Goal: Task Accomplishment & Management: Complete application form

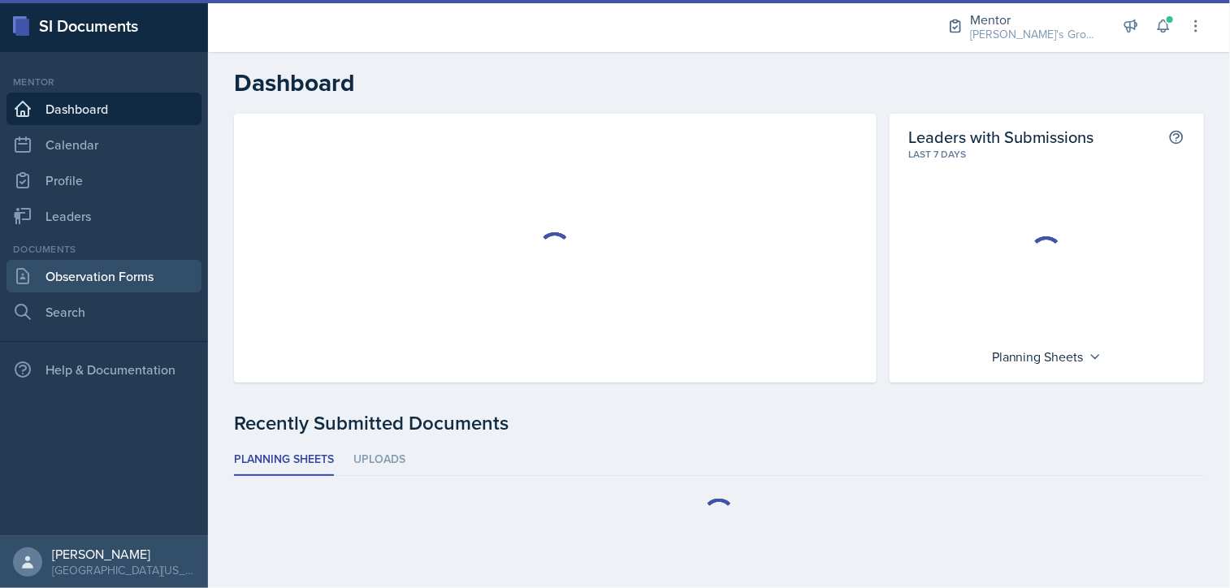
click at [119, 282] on link "Observation Forms" at bounding box center [104, 276] width 195 height 33
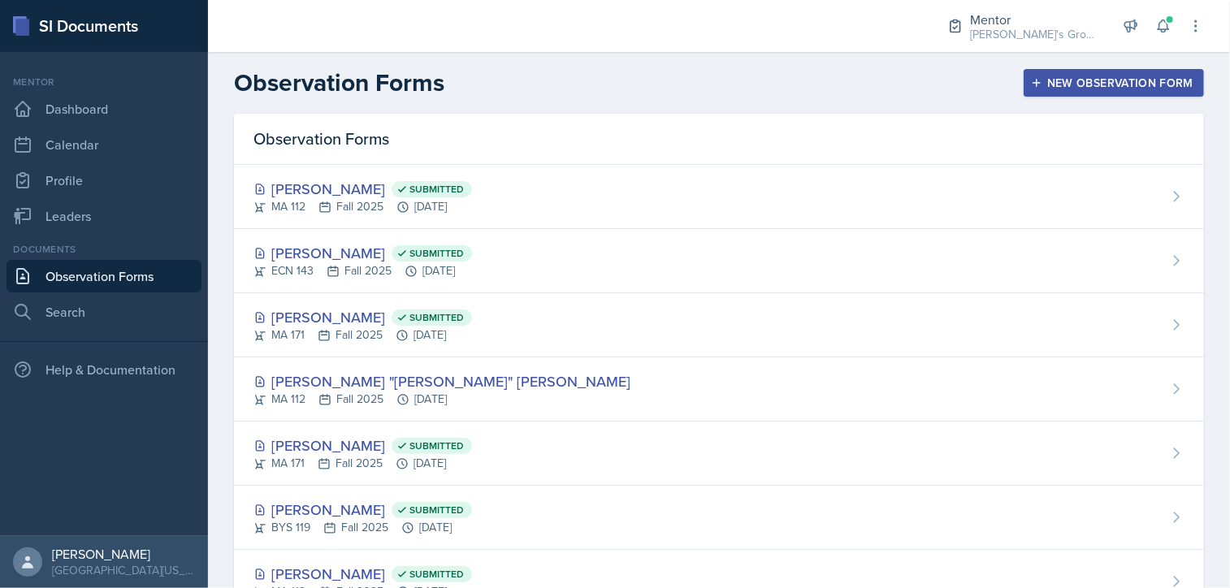
click at [1097, 89] on div "New Observation Form" at bounding box center [1113, 82] width 159 height 13
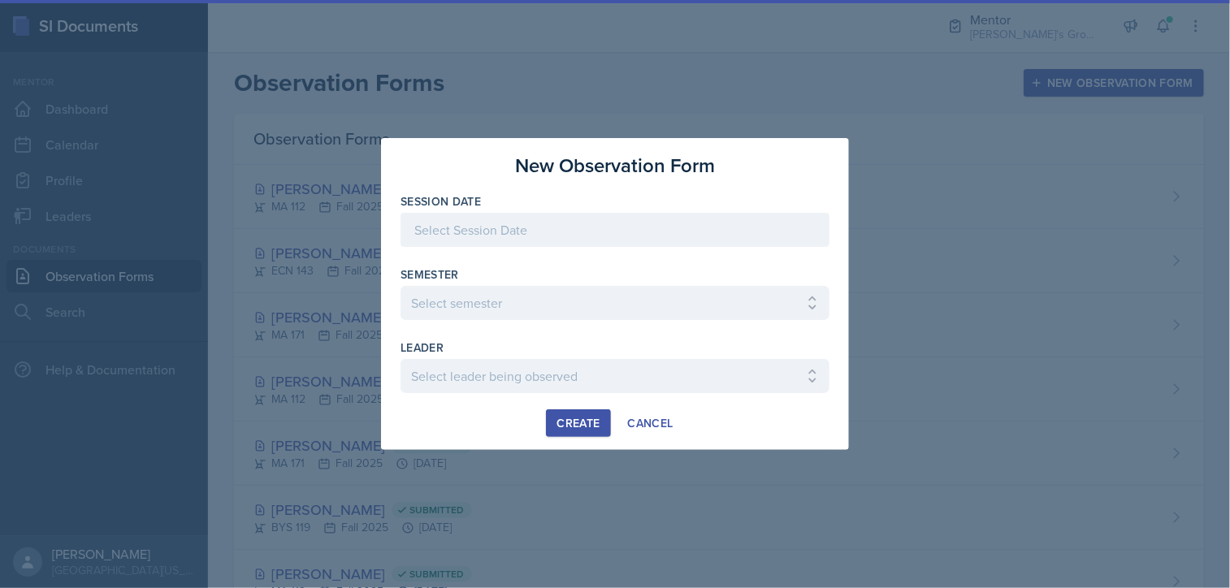
click at [635, 233] on div at bounding box center [615, 230] width 429 height 34
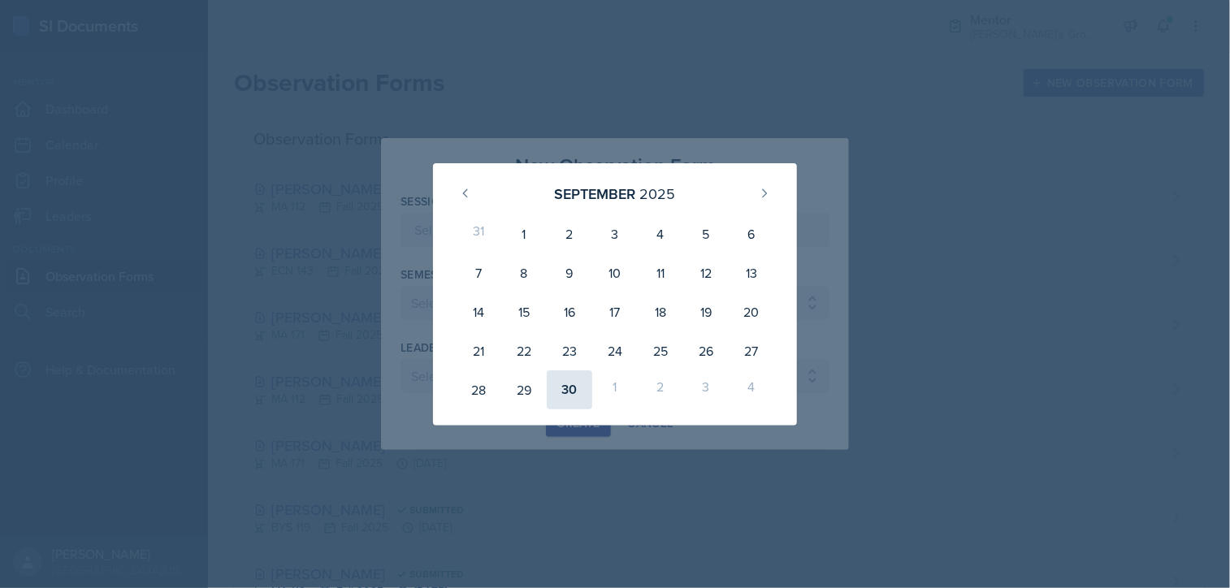
click at [563, 390] on div "30" at bounding box center [570, 390] width 46 height 39
type input "September 30th, 2025"
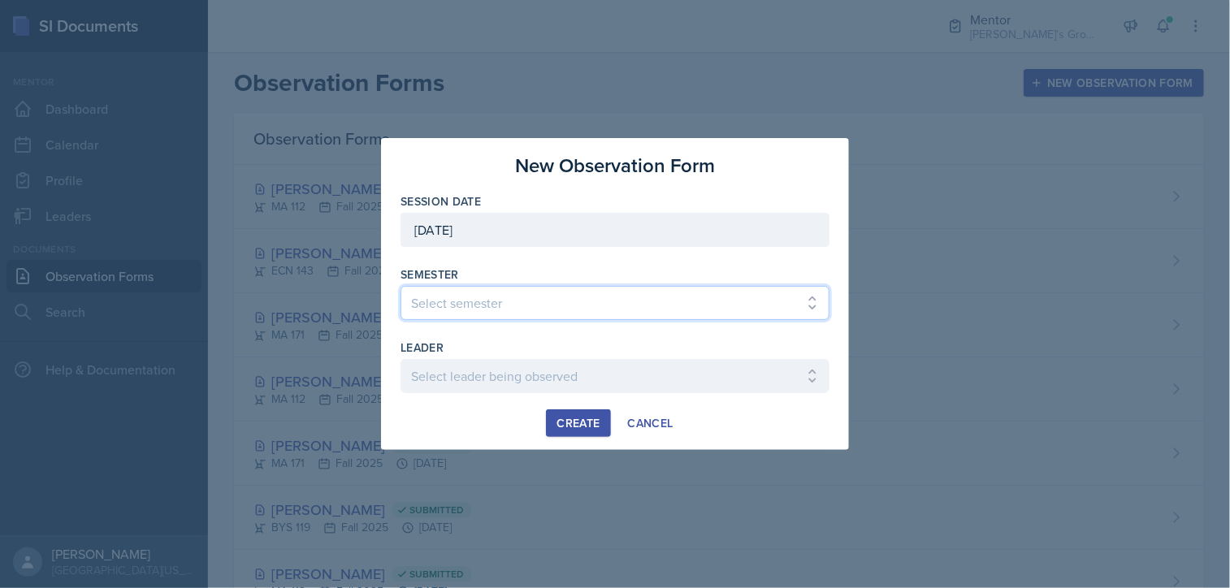
click at [562, 310] on select "Select semester All Fall 2021 Spring 2022 Fall 2022 Fall 2023 Spring 2023 Sprin…" at bounding box center [615, 303] width 429 height 34
click at [478, 284] on div "Semester Select semester All Fall 2021 Spring 2022 Fall 2022 Fall 2023 Spring 2…" at bounding box center [615, 294] width 429 height 54
click at [476, 306] on select "Select semester All Fall 2021 Spring 2022 Fall 2022 Fall 2023 Spring 2023 Sprin…" at bounding box center [615, 303] width 429 height 34
select select "19fb88f7-c89b-4031-b5a0-458fd49807a1"
click at [401, 286] on select "Select semester All Fall 2021 Spring 2022 Fall 2022 Fall 2023 Spring 2023 Sprin…" at bounding box center [615, 303] width 429 height 34
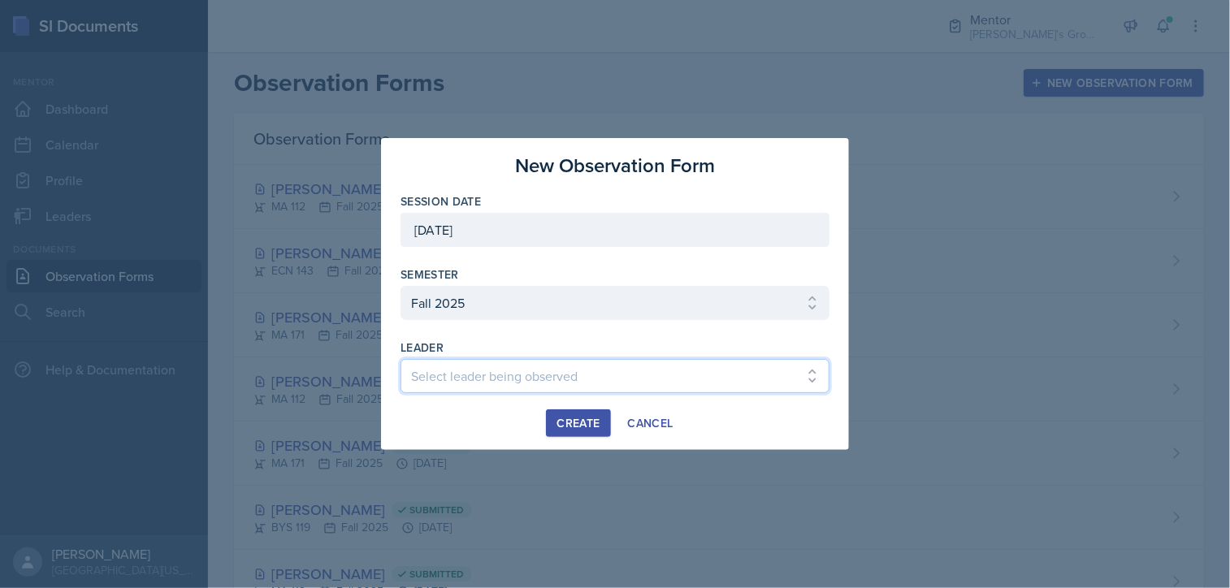
click at [471, 379] on select "Select leader being observed Anna McGill / MA 172 / Bella's Groups Bella Clifto…" at bounding box center [615, 376] width 429 height 34
select select "ed738c43-54f4-4c4d-bc24-1a2f0bfe5e4e"
click at [401, 359] on select "Select leader being observed Anna McGill / MA 172 / Bella's Groups Bella Clifto…" at bounding box center [615, 376] width 429 height 34
click at [555, 422] on button "Create" at bounding box center [578, 424] width 64 height 28
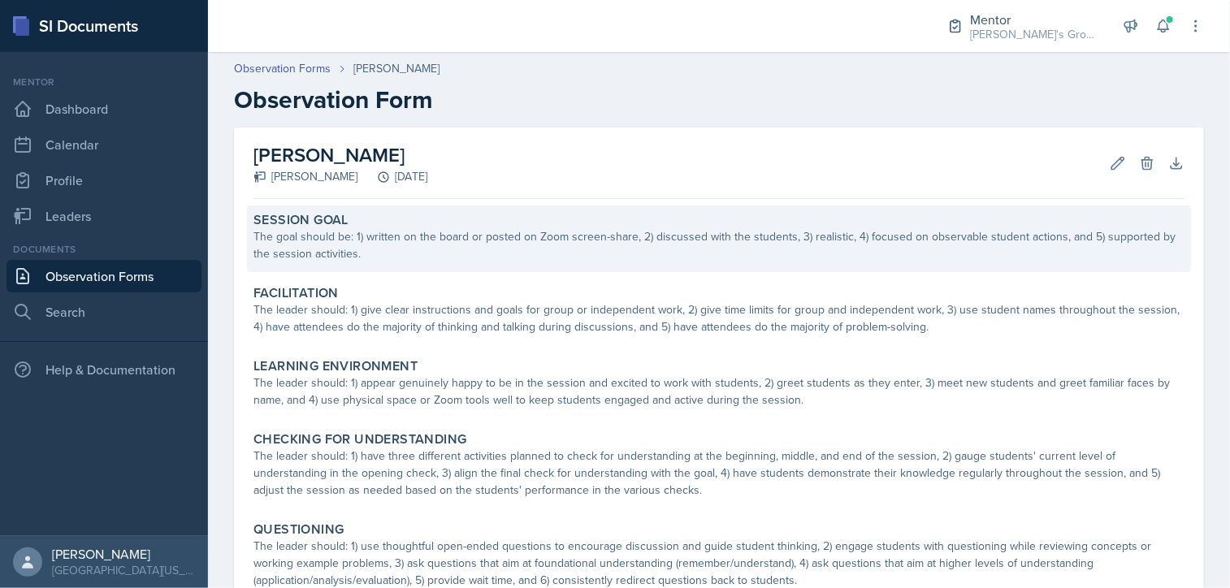
click at [624, 256] on div "The goal should be: 1) written on the board or posted on Zoom screen-share, 2) …" at bounding box center [719, 245] width 931 height 34
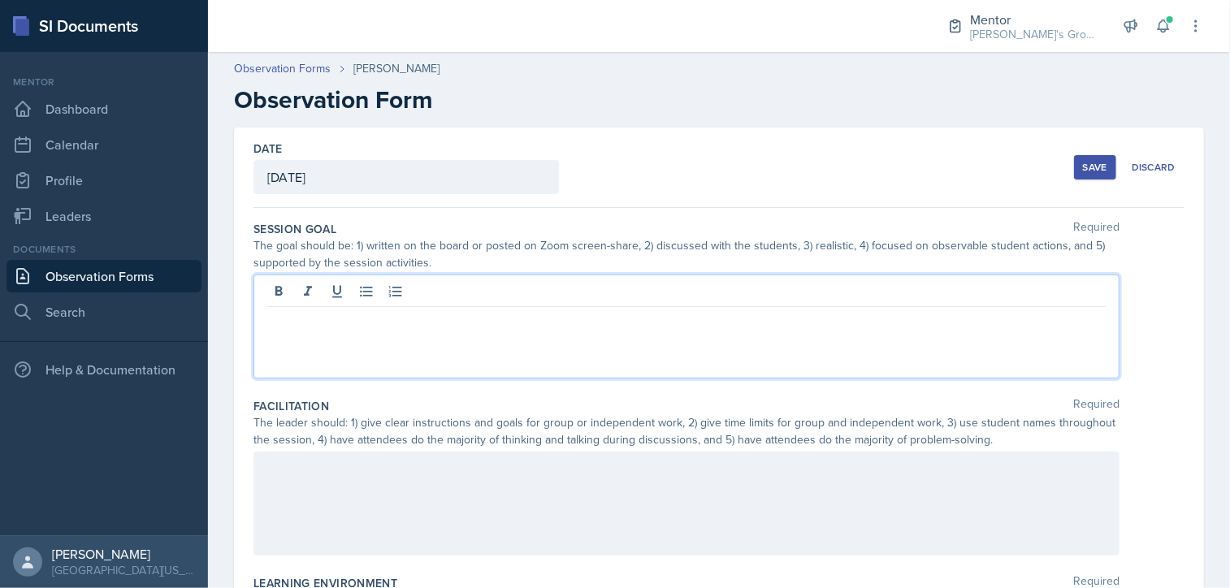
click at [530, 300] on div at bounding box center [687, 327] width 866 height 104
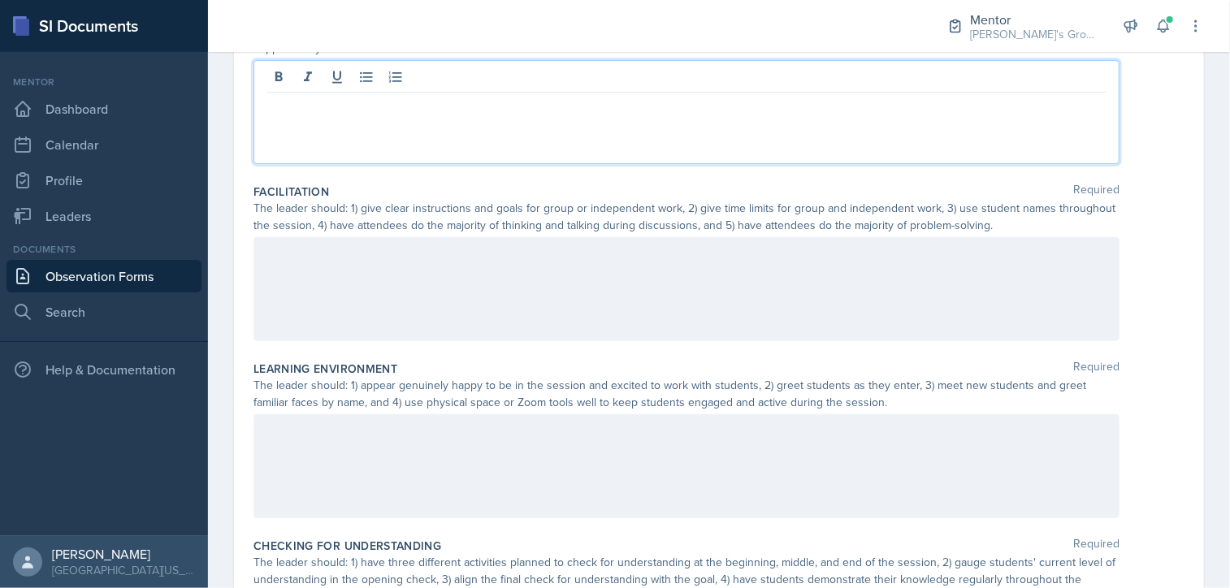
scroll to position [215, 0]
click at [492, 311] on div at bounding box center [687, 289] width 866 height 104
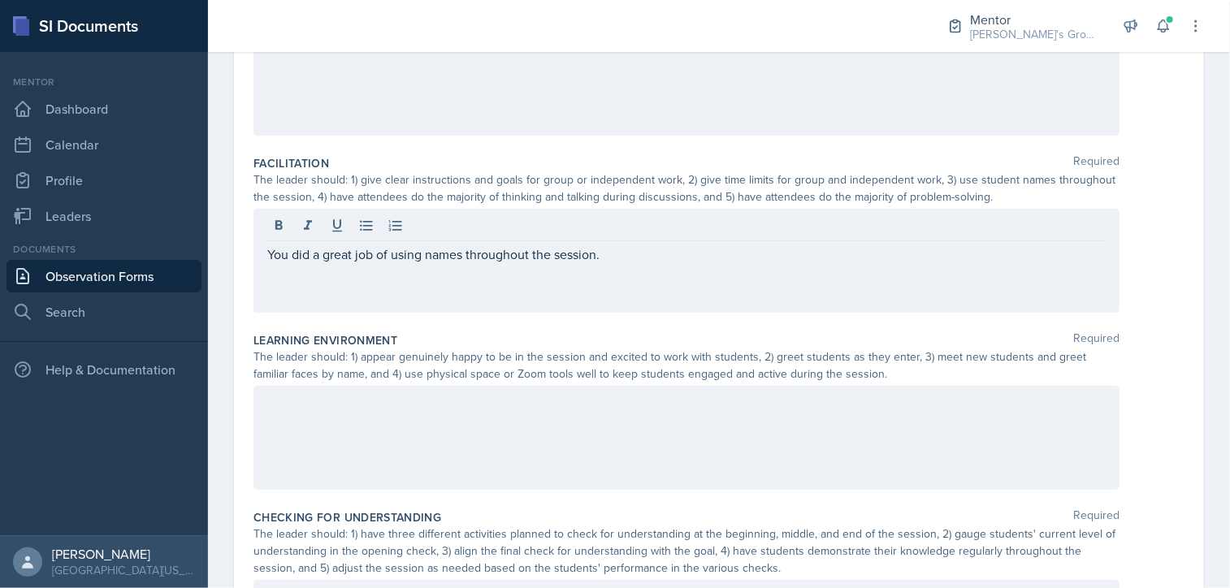
click at [488, 419] on div at bounding box center [687, 438] width 866 height 104
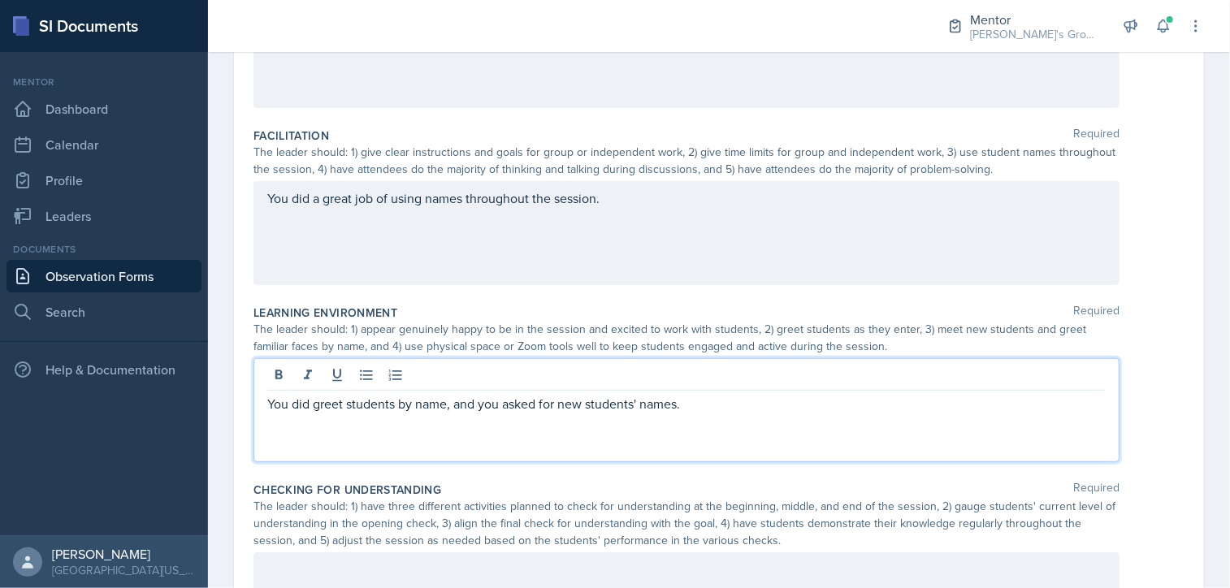
scroll to position [0, 0]
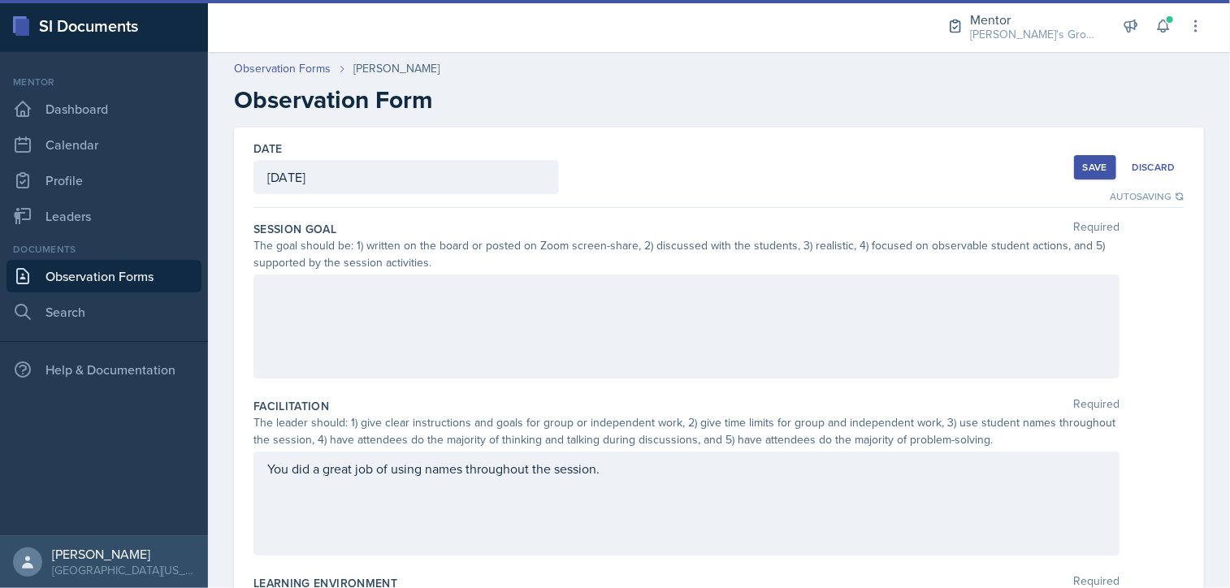
click at [580, 332] on div at bounding box center [687, 327] width 866 height 104
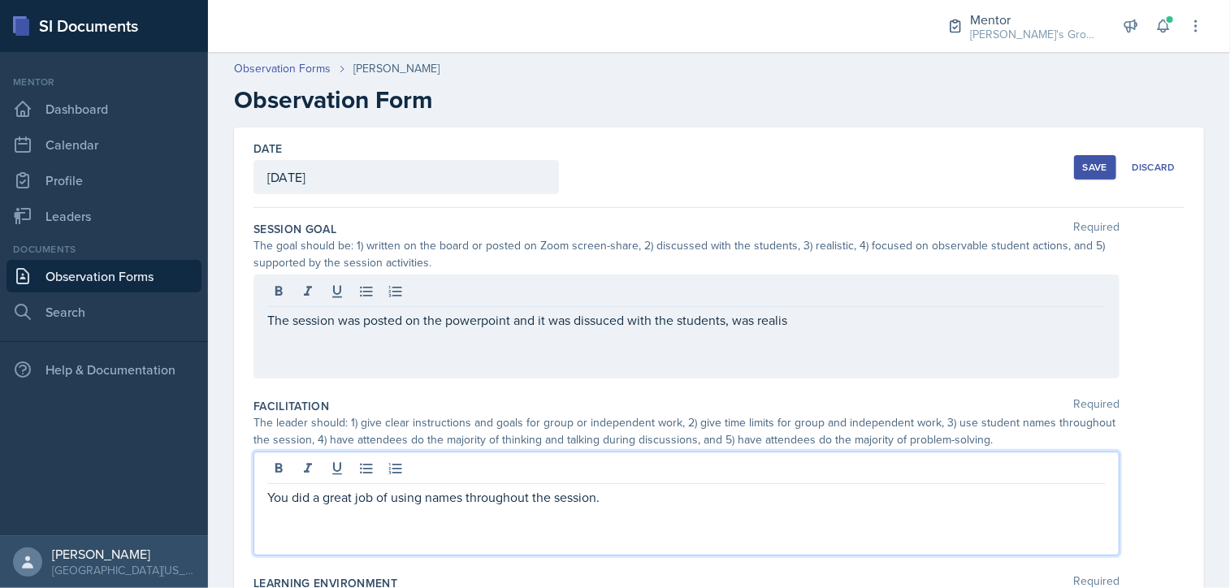
click at [826, 331] on div "The session was posted on the powerpoint and it was dissuced with the students,…" at bounding box center [687, 327] width 866 height 104
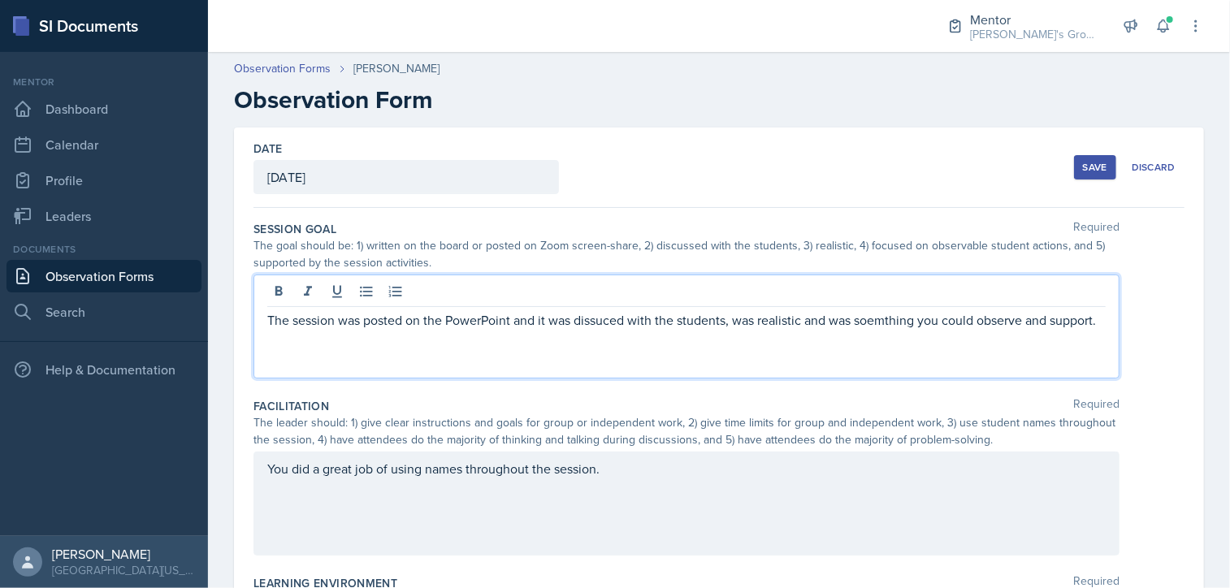
click at [882, 329] on p "The session was posted on the PowerPoint and it was dissuced with the students,…" at bounding box center [686, 320] width 839 height 20
click at [605, 319] on p "The session was posted on the PowerPoint and it was disscused with the students…" at bounding box center [686, 320] width 839 height 20
click at [456, 330] on p "The session was posted on the PowerPoint and it was discussed with the students…" at bounding box center [686, 320] width 839 height 20
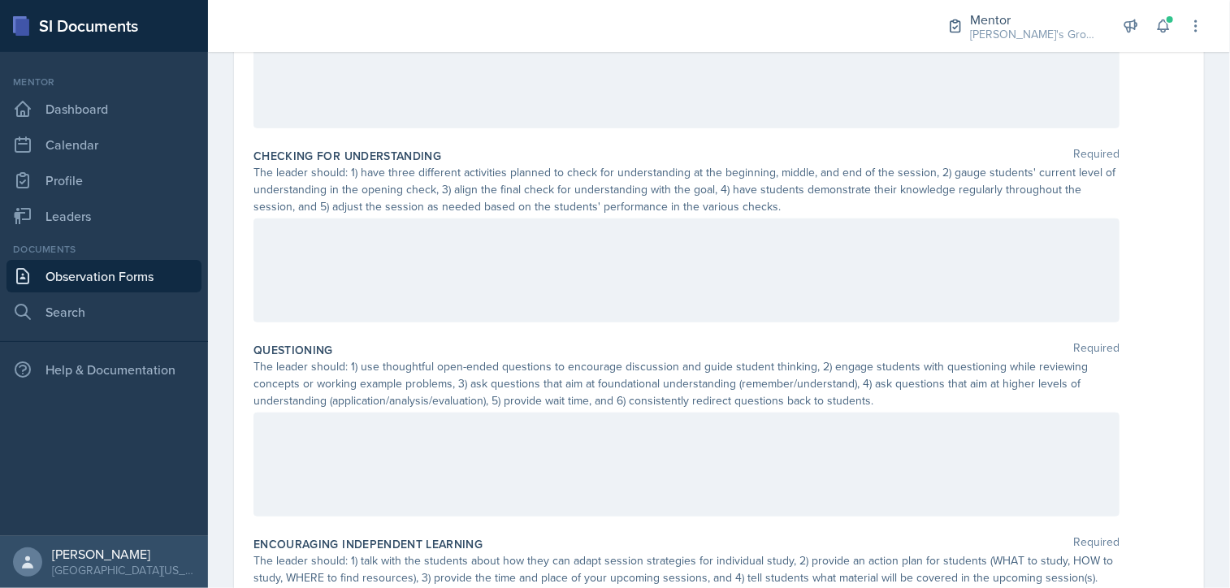
click at [458, 250] on div at bounding box center [687, 271] width 866 height 104
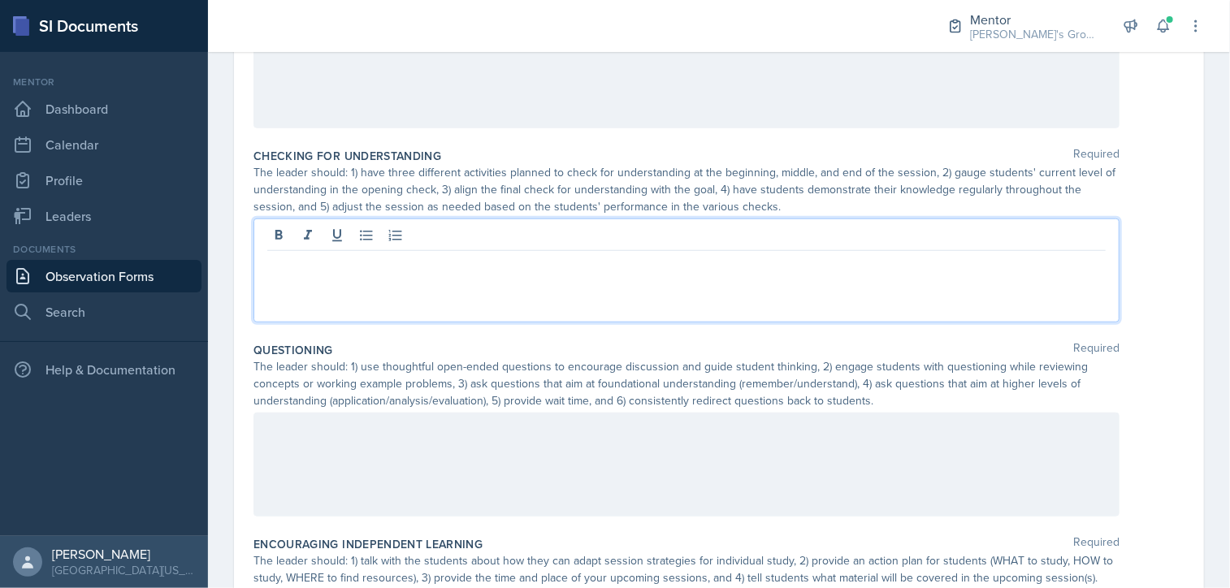
scroll to position [632, 0]
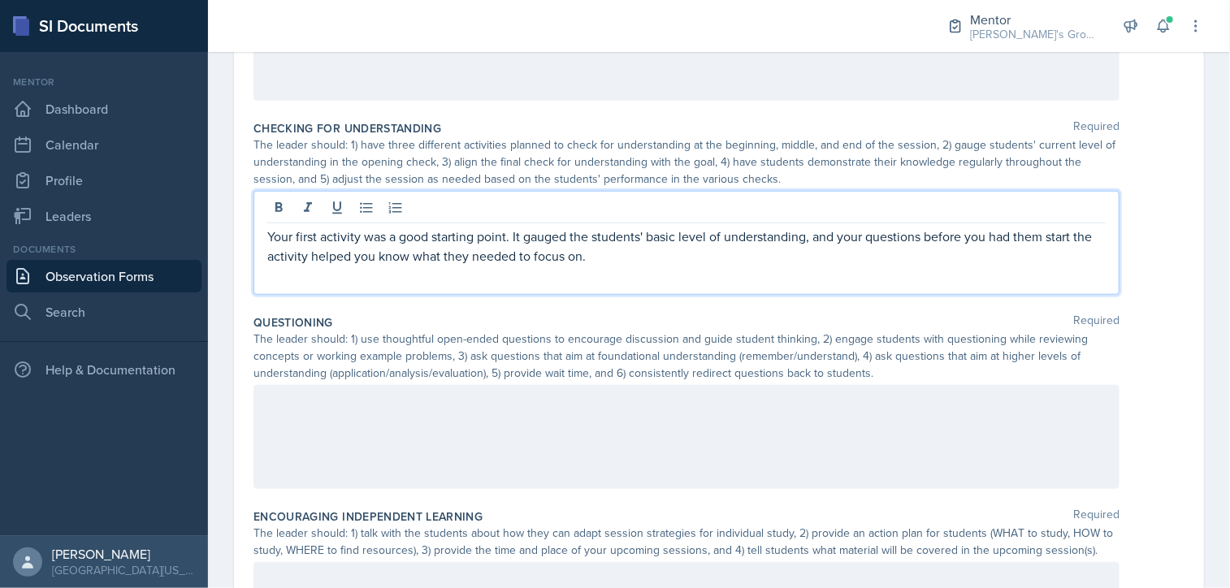
click at [613, 258] on p "Your first activity was a good starting point. It gauged the students' basic le…" at bounding box center [686, 246] width 839 height 39
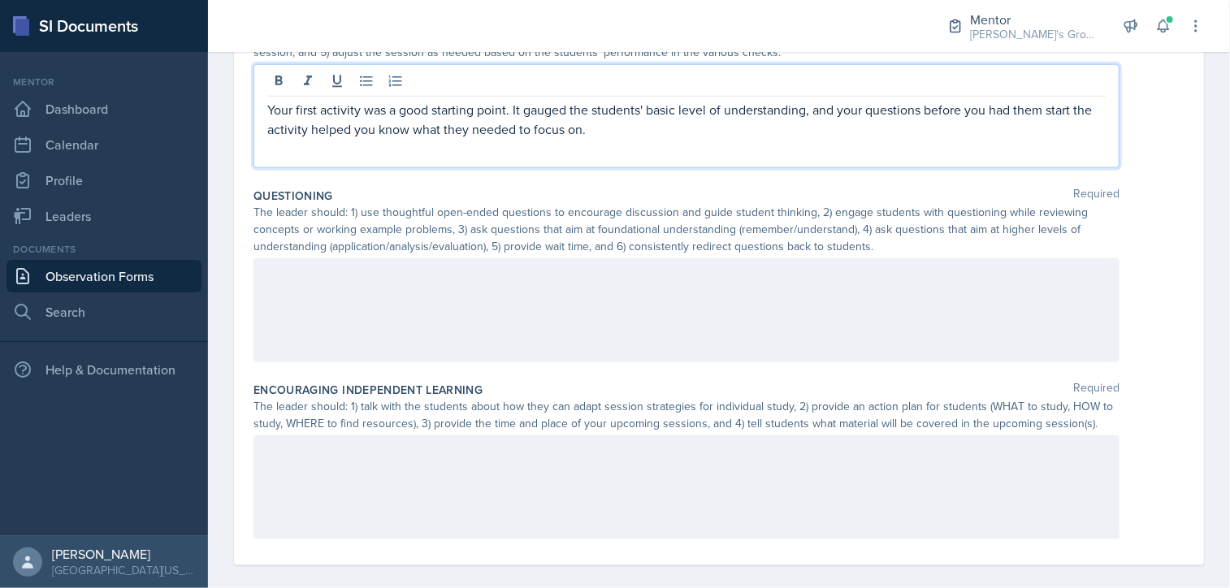
scroll to position [774, 0]
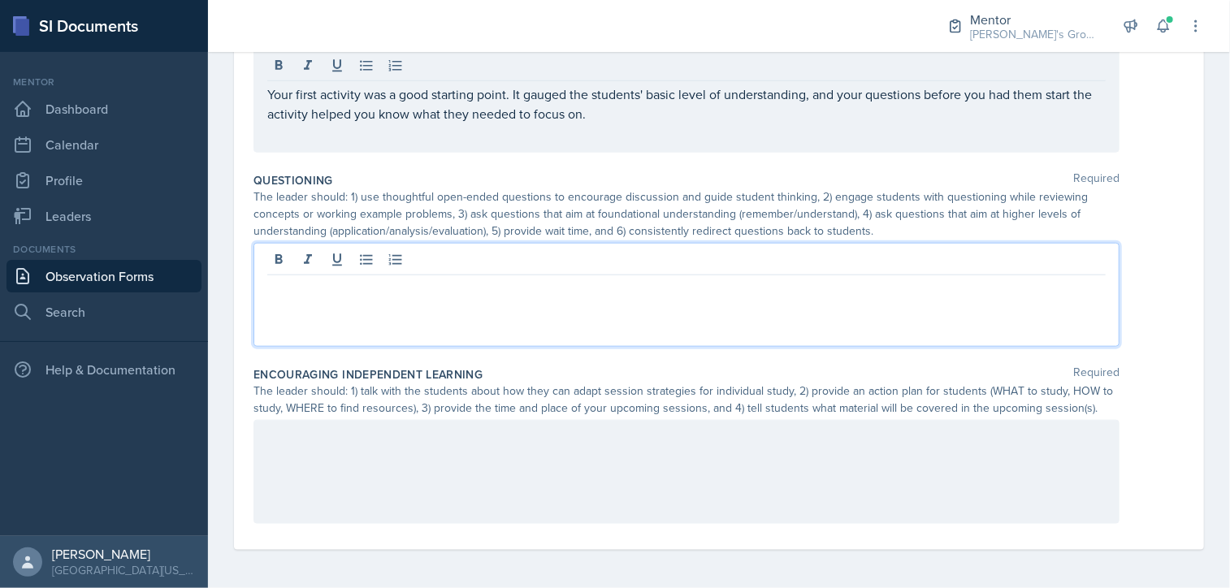
click at [610, 262] on div at bounding box center [687, 295] width 866 height 104
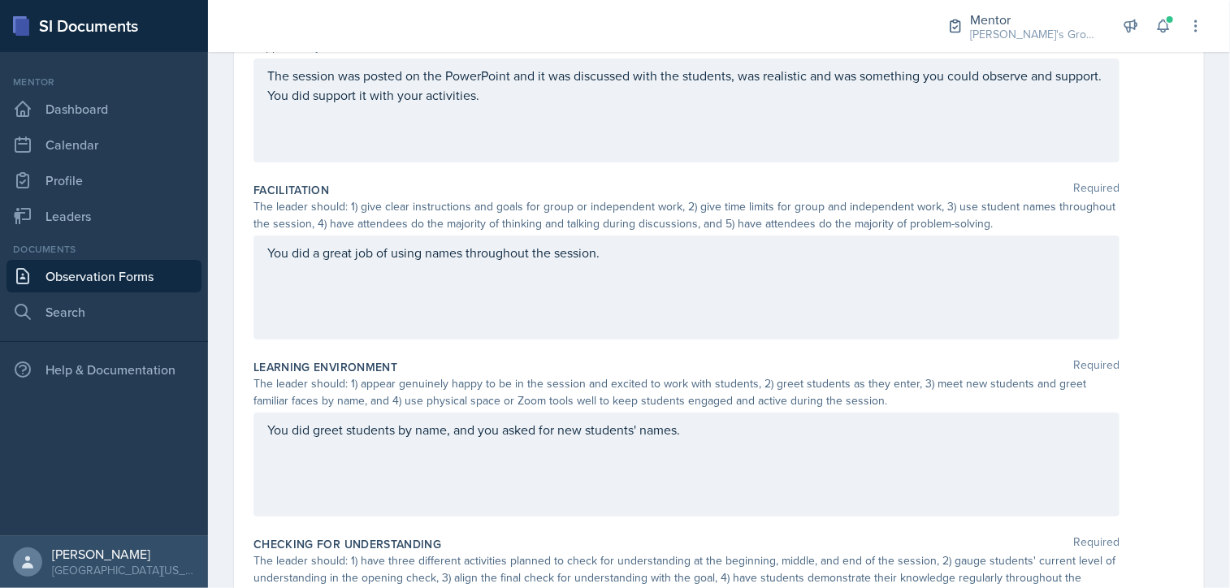
scroll to position [0, 0]
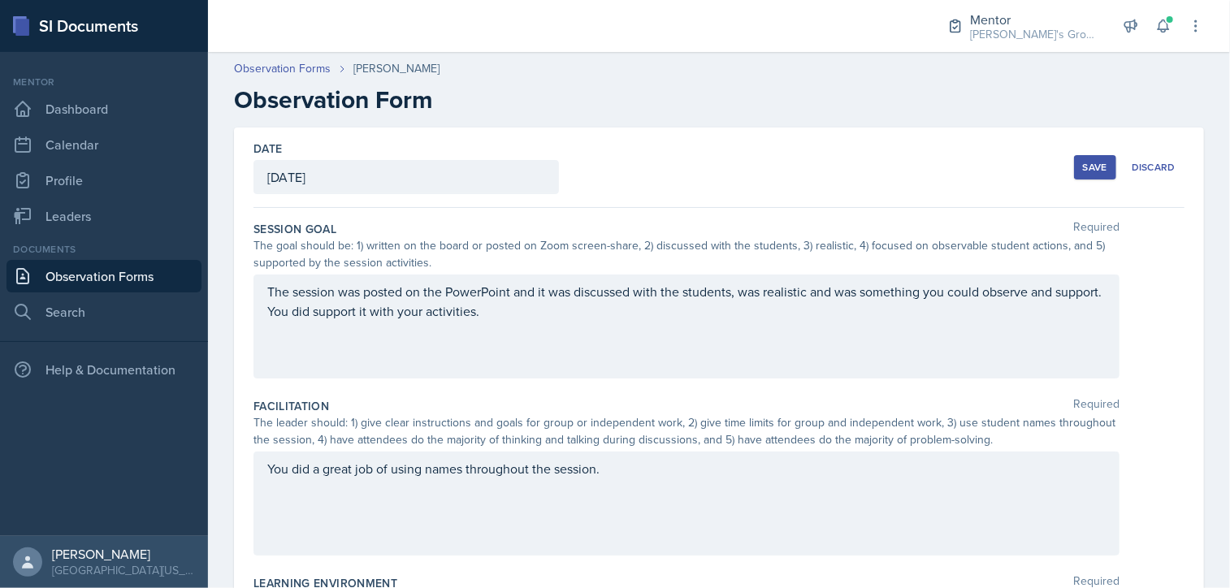
click at [645, 476] on div "You did a great job of using names throughout the session." at bounding box center [687, 504] width 866 height 104
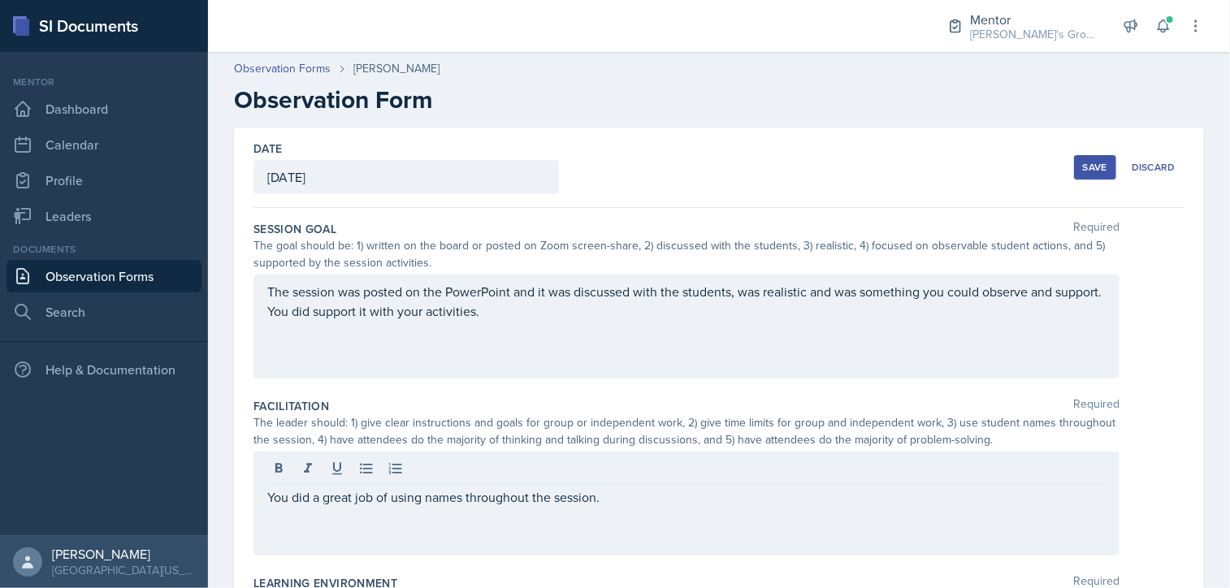
click at [645, 476] on div at bounding box center [686, 470] width 839 height 27
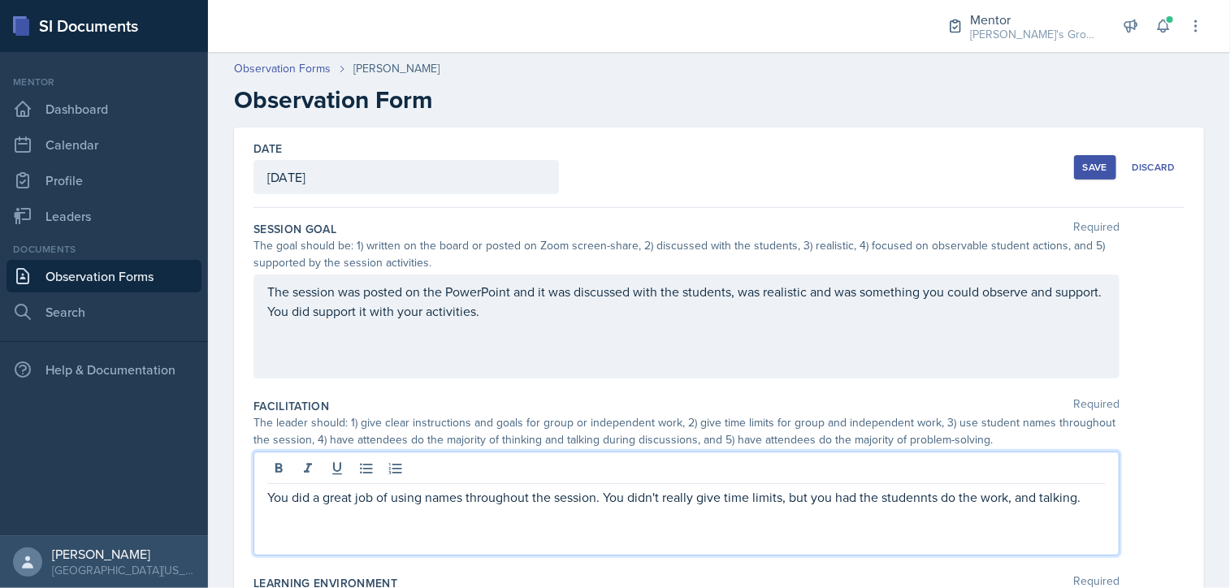
click at [1039, 497] on p "You did a great job of using names throughout the session. You didn't really gi…" at bounding box center [686, 498] width 839 height 20
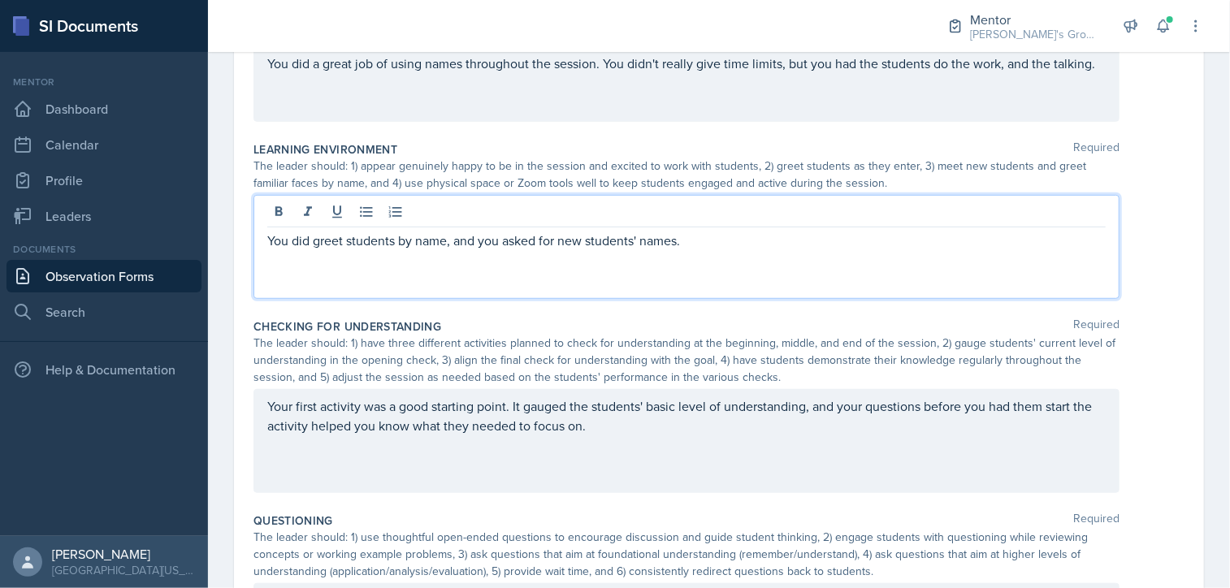
scroll to position [462, 0]
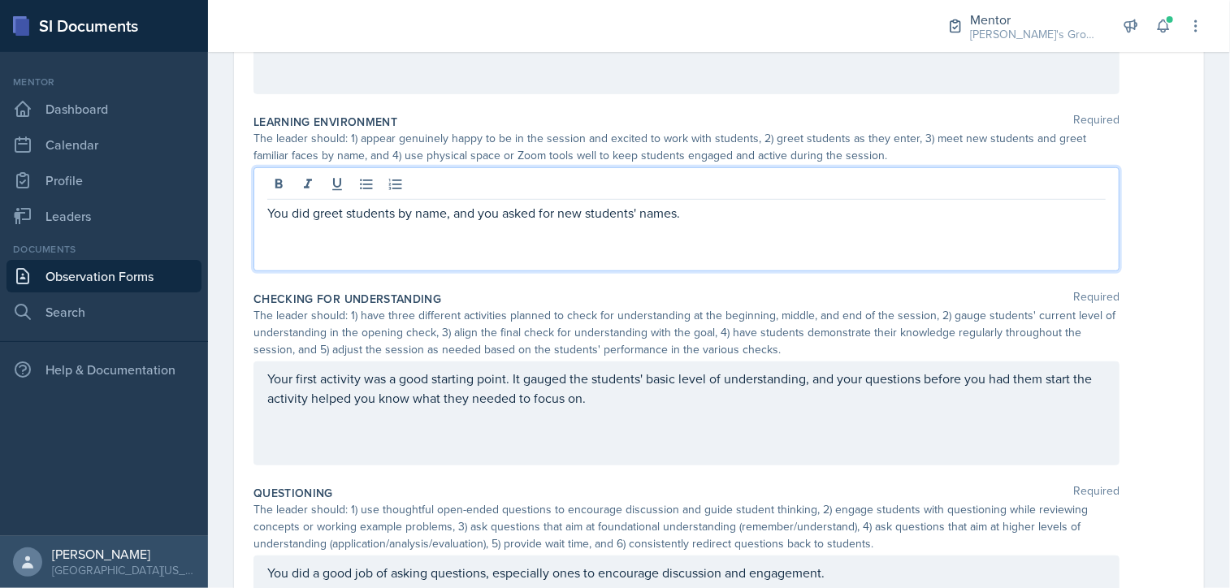
click at [712, 209] on p "You did greet students by name, and you asked for new students' names." at bounding box center [686, 213] width 839 height 20
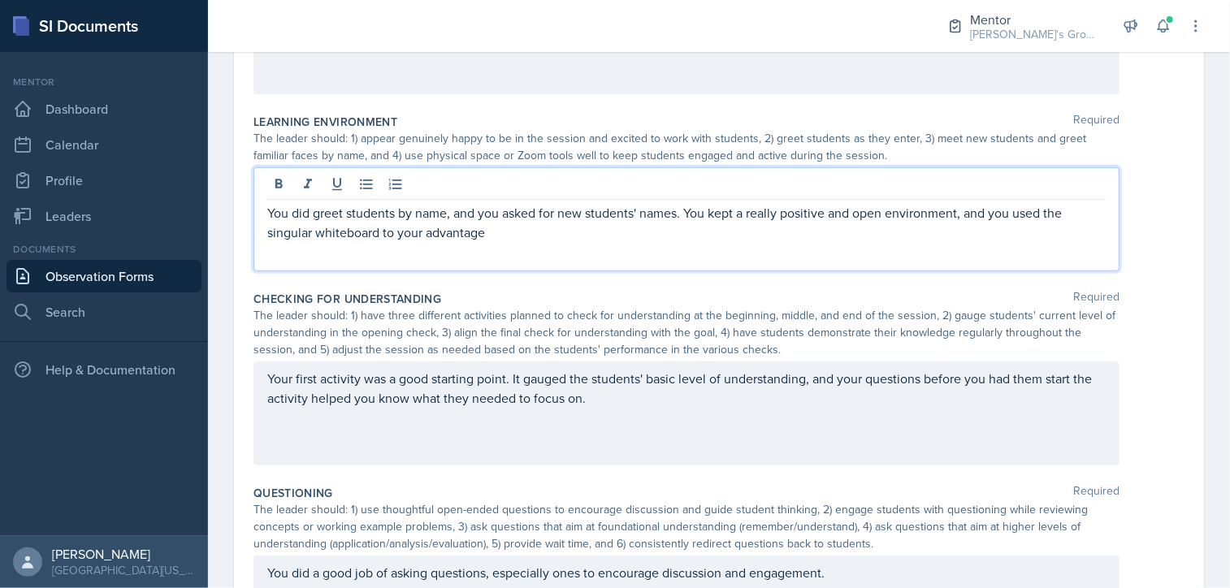
click at [598, 236] on p "You did greet students by name, and you asked for new students' names. You kept…" at bounding box center [686, 222] width 839 height 39
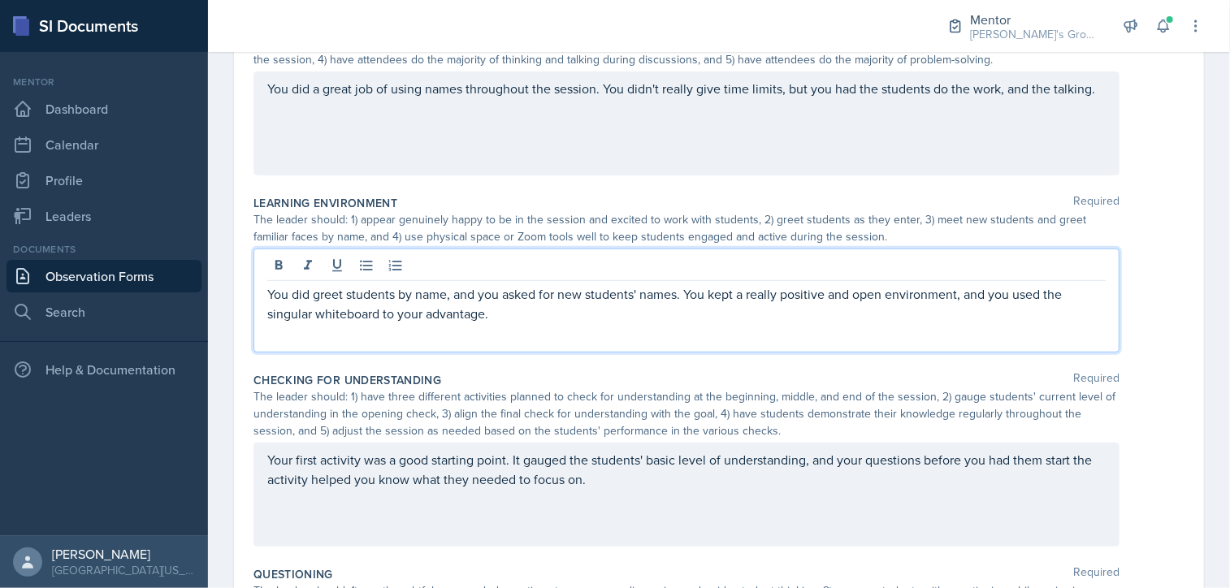
scroll to position [774, 0]
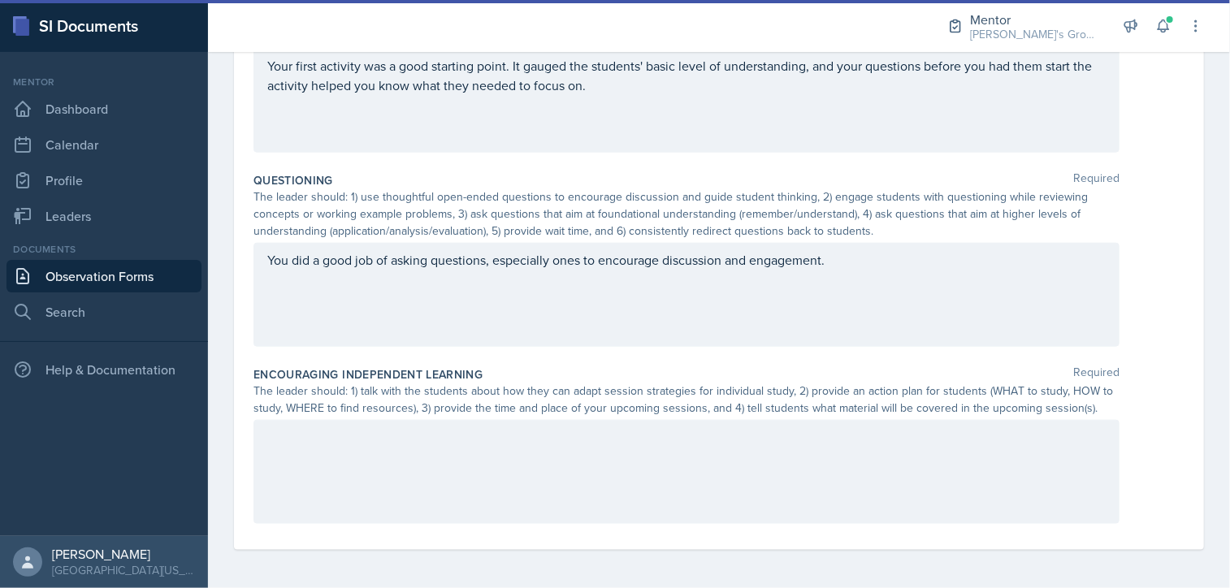
click at [867, 269] on div "You did a good job of asking questions, especially ones to encourage discussion…" at bounding box center [687, 295] width 866 height 104
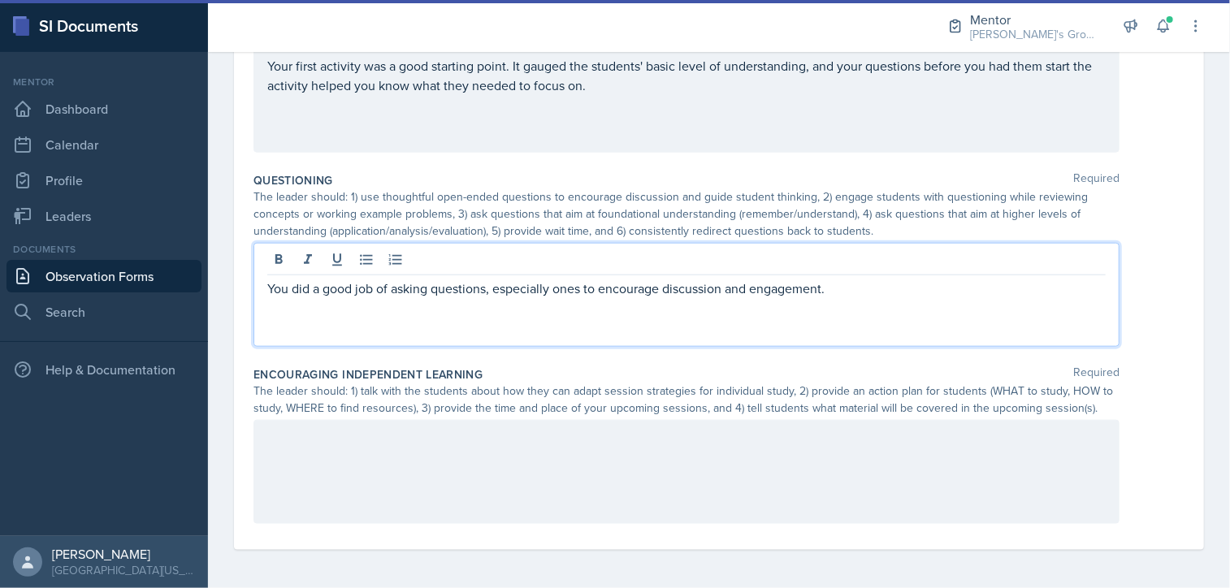
click at [857, 285] on p "You did a good job of asking questions, especially ones to encourage discussion…" at bounding box center [686, 289] width 839 height 20
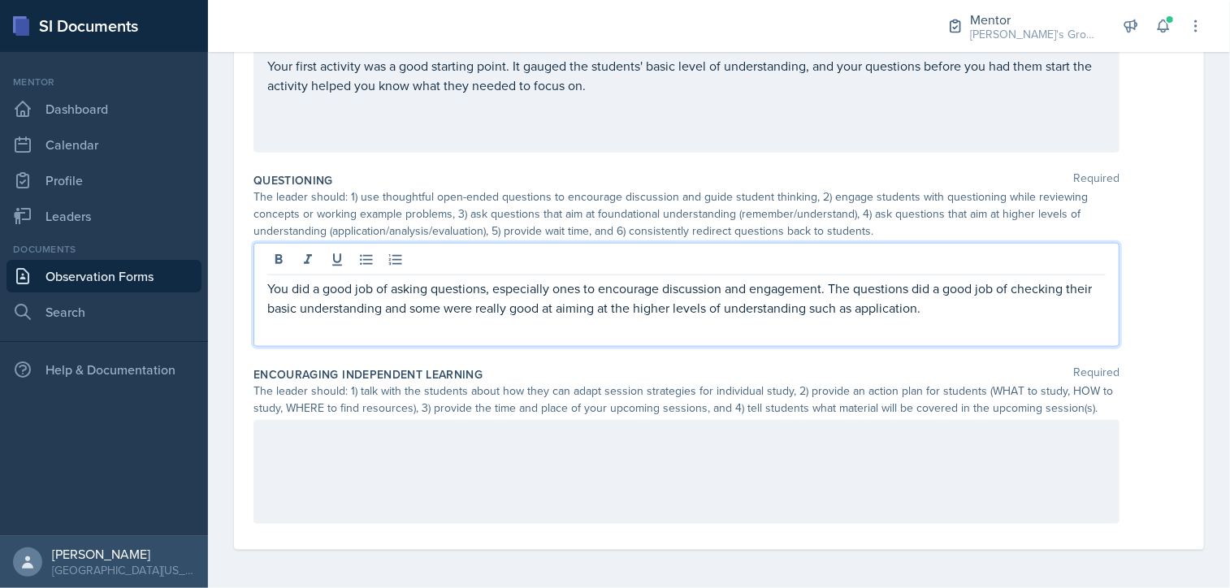
click at [856, 310] on p "You did a good job of asking questions, especially ones to encourage discussion…" at bounding box center [686, 298] width 839 height 39
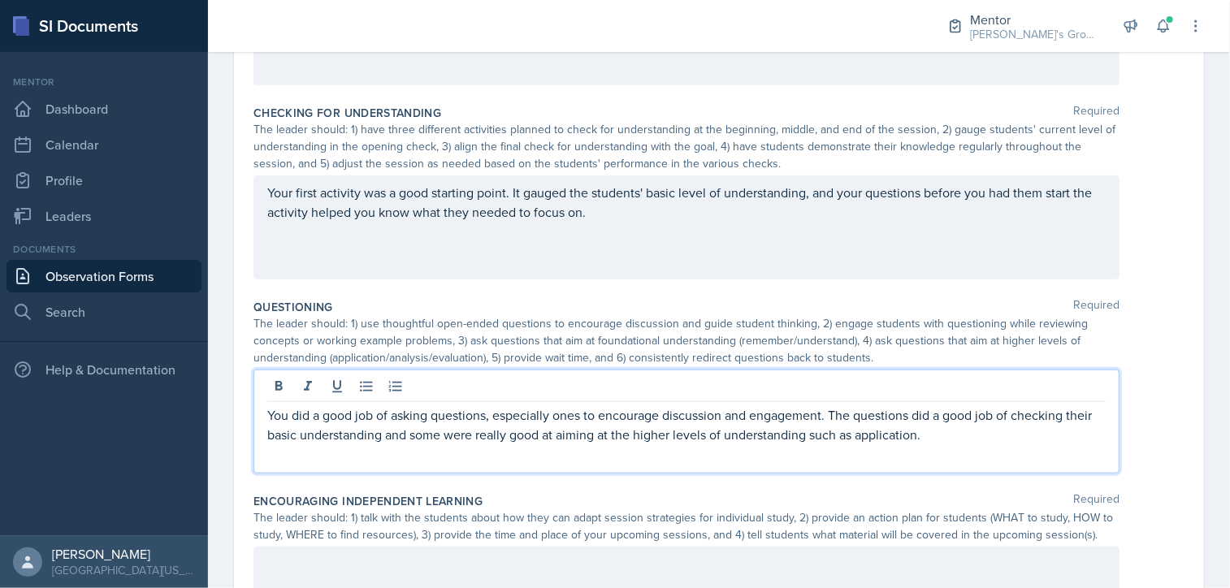
scroll to position [644, 0]
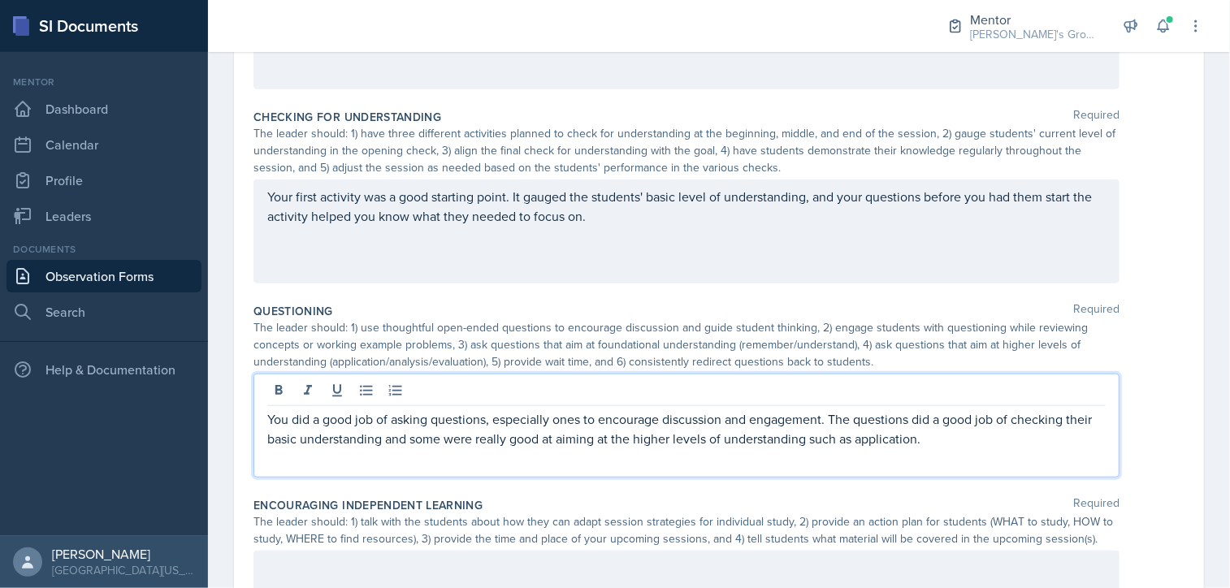
click at [956, 440] on p "You did a good job of asking questions, especially ones to encourage discussion…" at bounding box center [686, 429] width 839 height 39
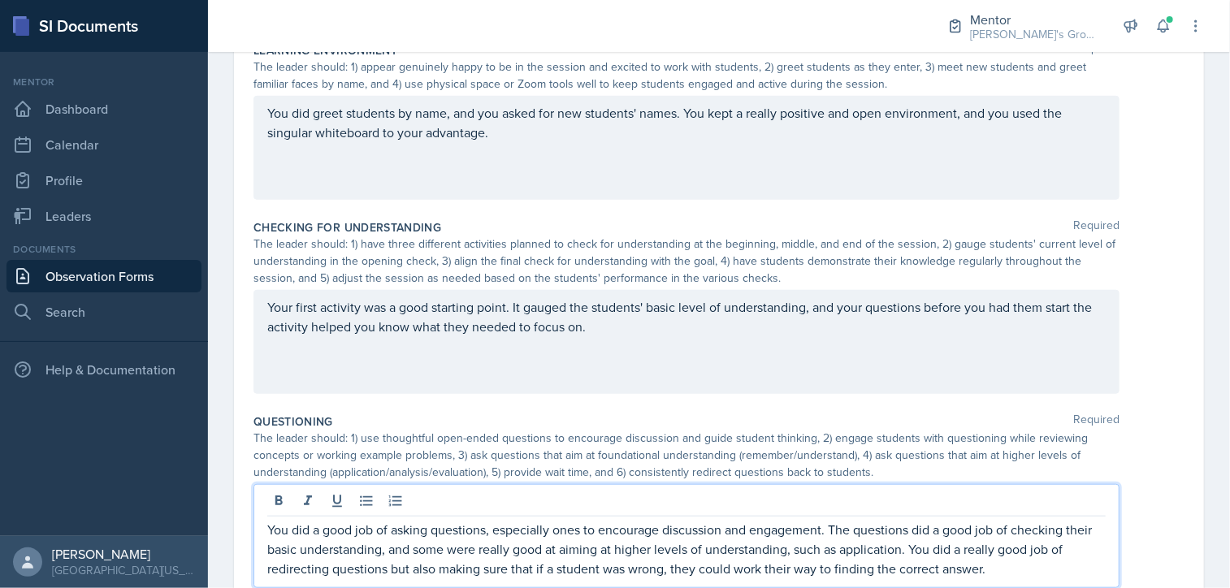
scroll to position [561, 0]
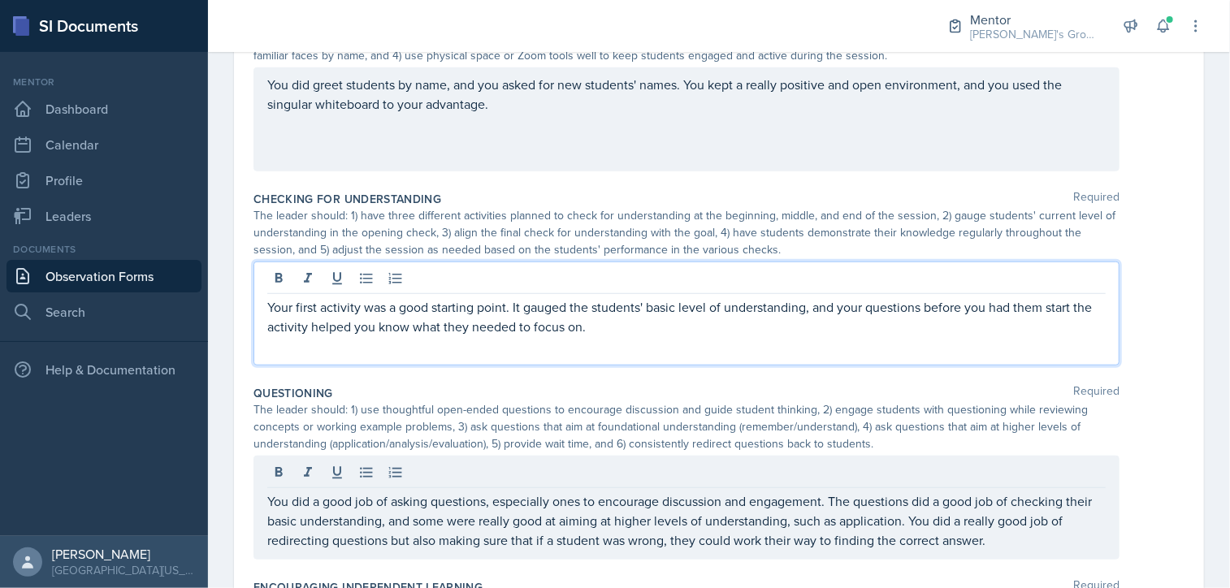
click at [695, 325] on p "Your first activity was a good starting point. It gauged the students' basic le…" at bounding box center [686, 316] width 839 height 39
click at [559, 332] on p "Your first activity was a good starting point. It gauged the students' basic le…" at bounding box center [686, 326] width 839 height 59
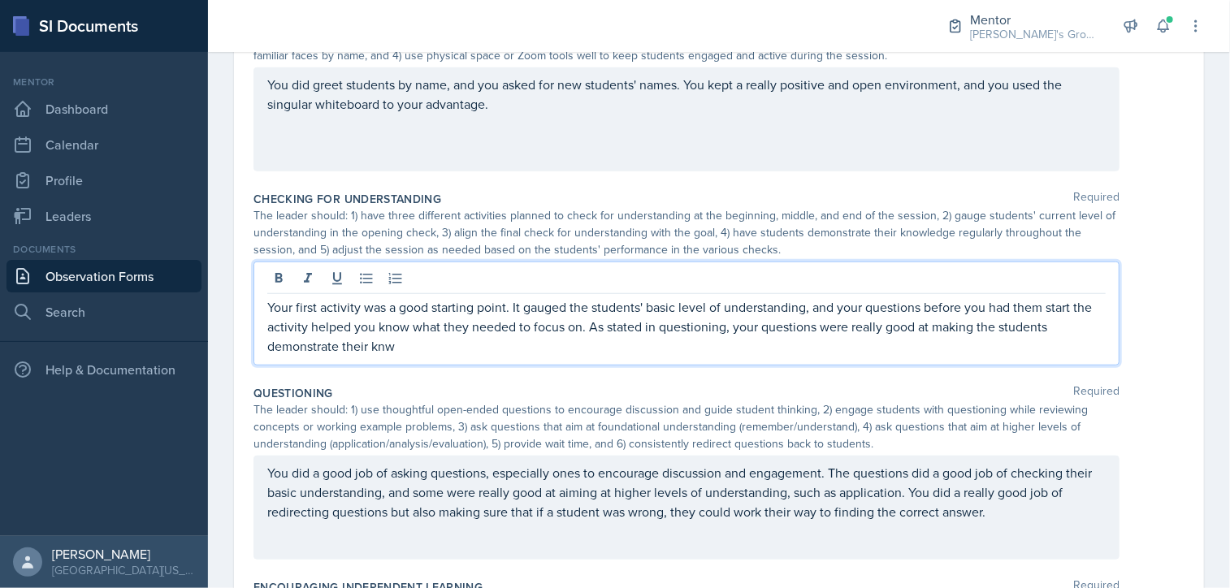
click at [507, 342] on p "Your first activity was a good starting point. It gauged the students' basic le…" at bounding box center [686, 326] width 839 height 59
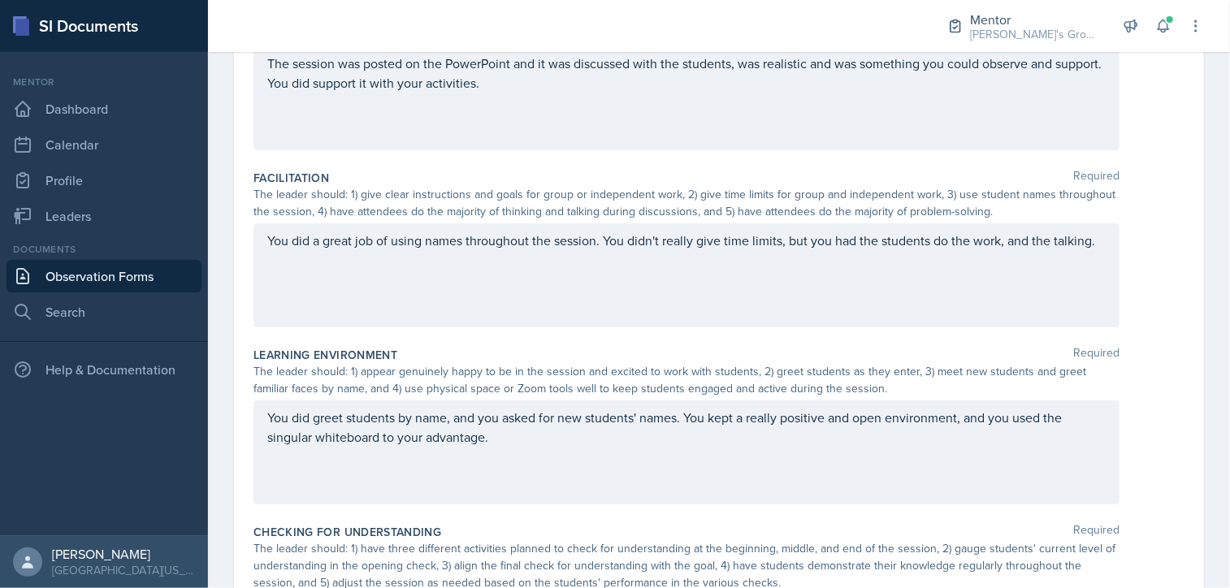
scroll to position [257, 0]
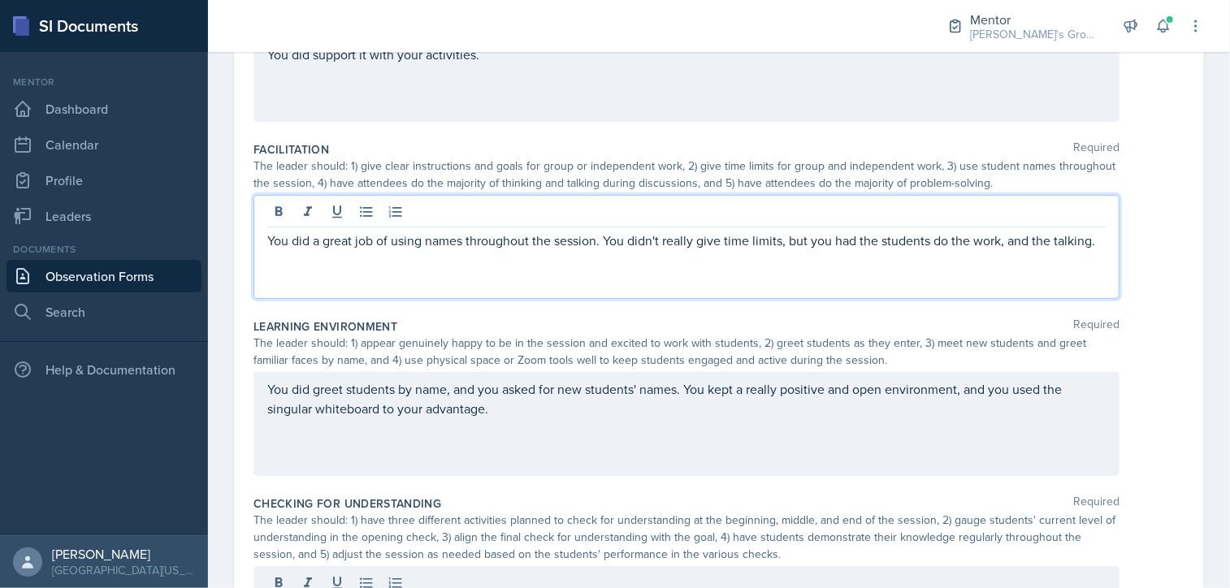
click at [470, 250] on p "You did a great job of using names throughout the session. You didn't really gi…" at bounding box center [686, 241] width 839 height 20
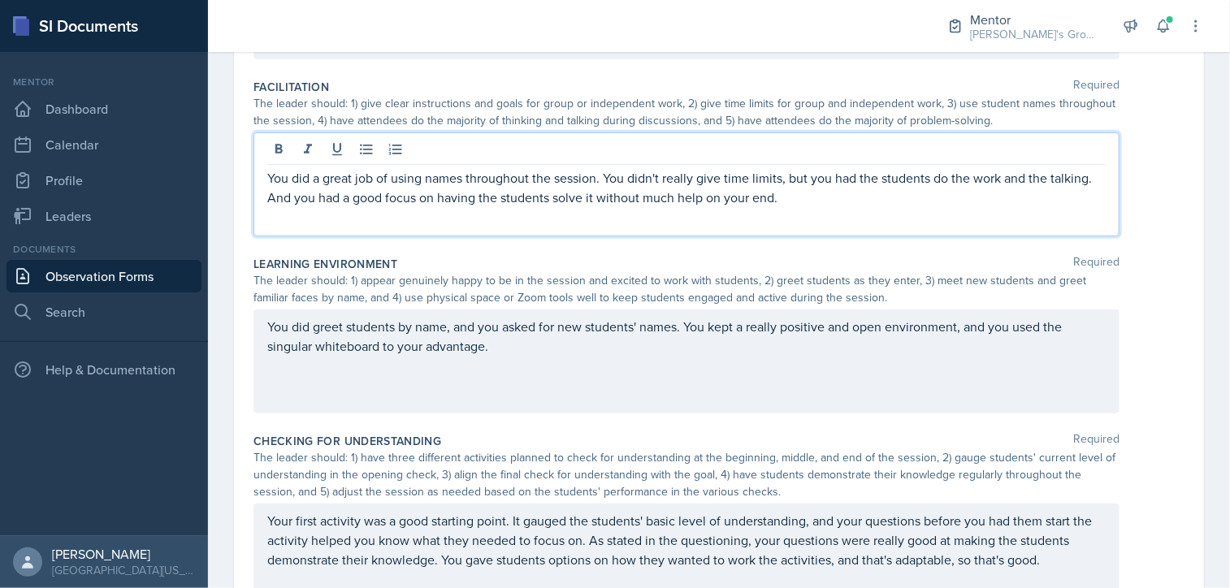
scroll to position [312, 0]
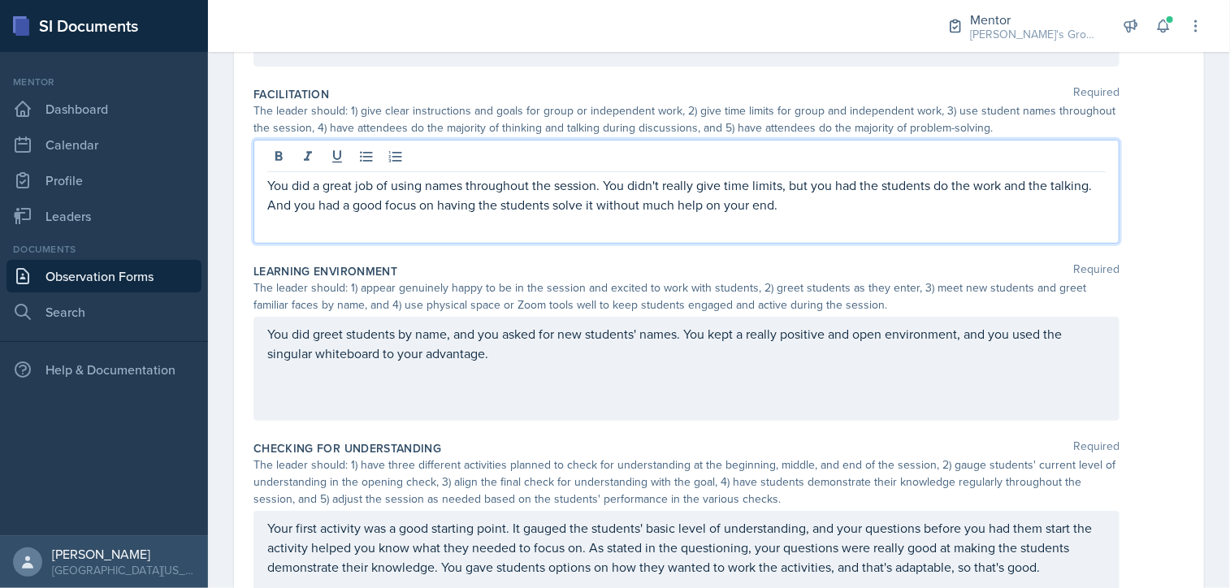
click at [819, 200] on p "You did a great job of using names throughout the session. You didn't really gi…" at bounding box center [686, 195] width 839 height 39
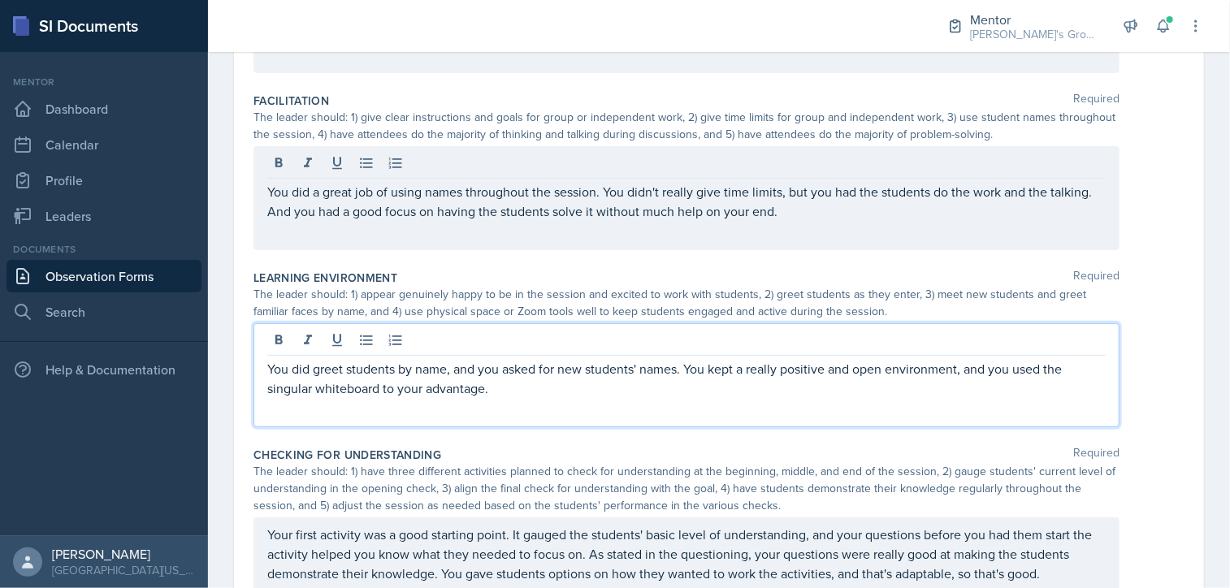
scroll to position [333, 0]
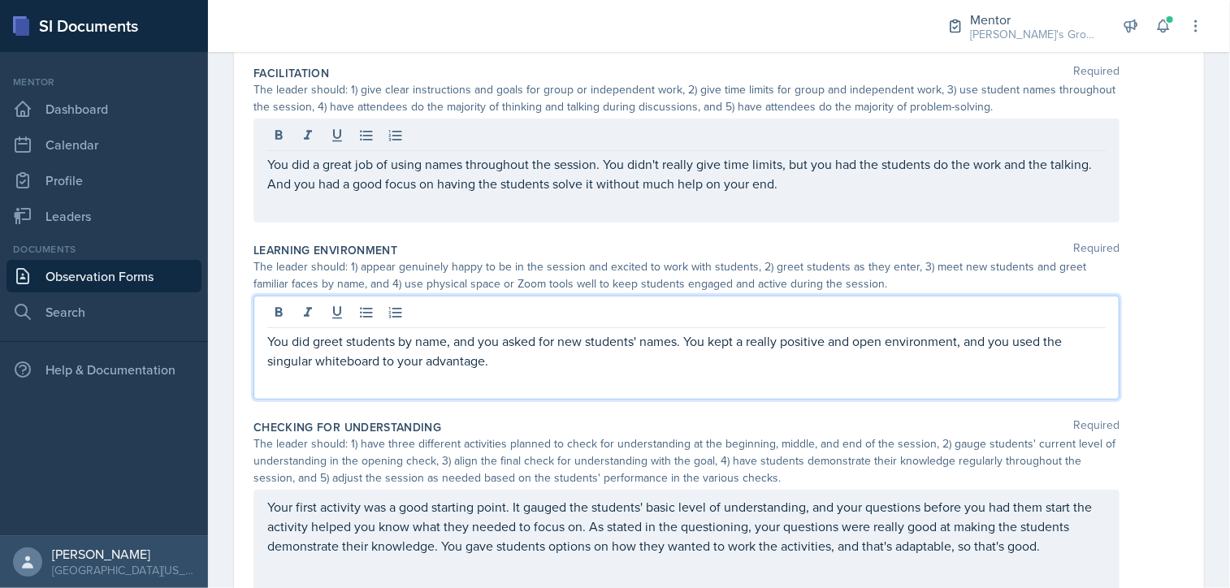
click at [579, 360] on p "You did greet students by name, and you asked for new students' names. You kept…" at bounding box center [686, 351] width 839 height 39
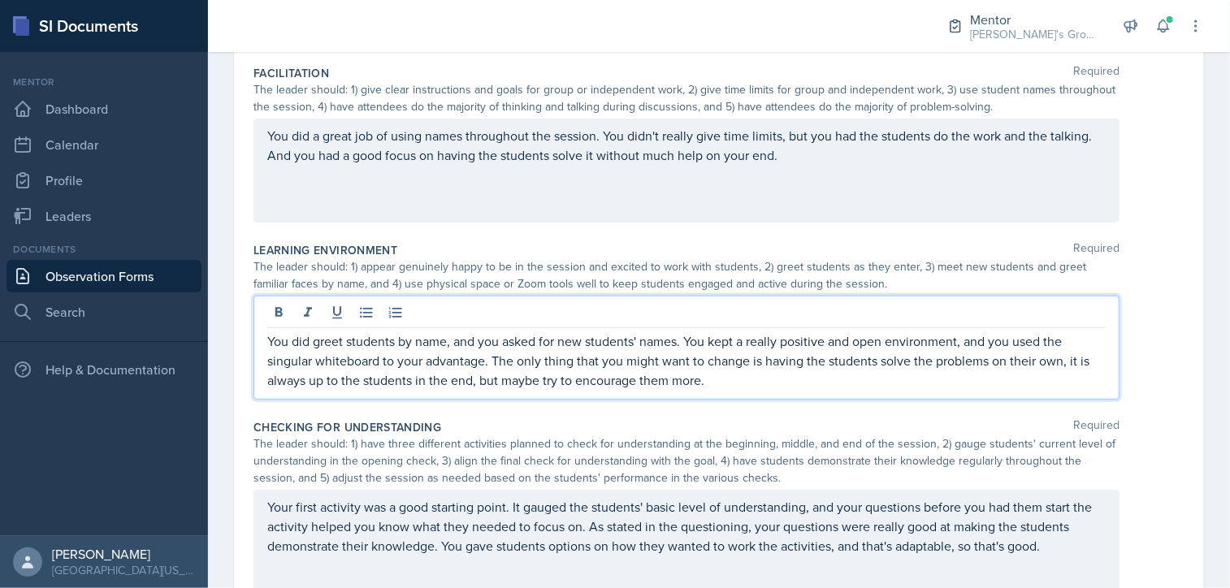
click at [730, 380] on p "You did greet students by name, and you asked for new students' names. You kept…" at bounding box center [686, 361] width 839 height 59
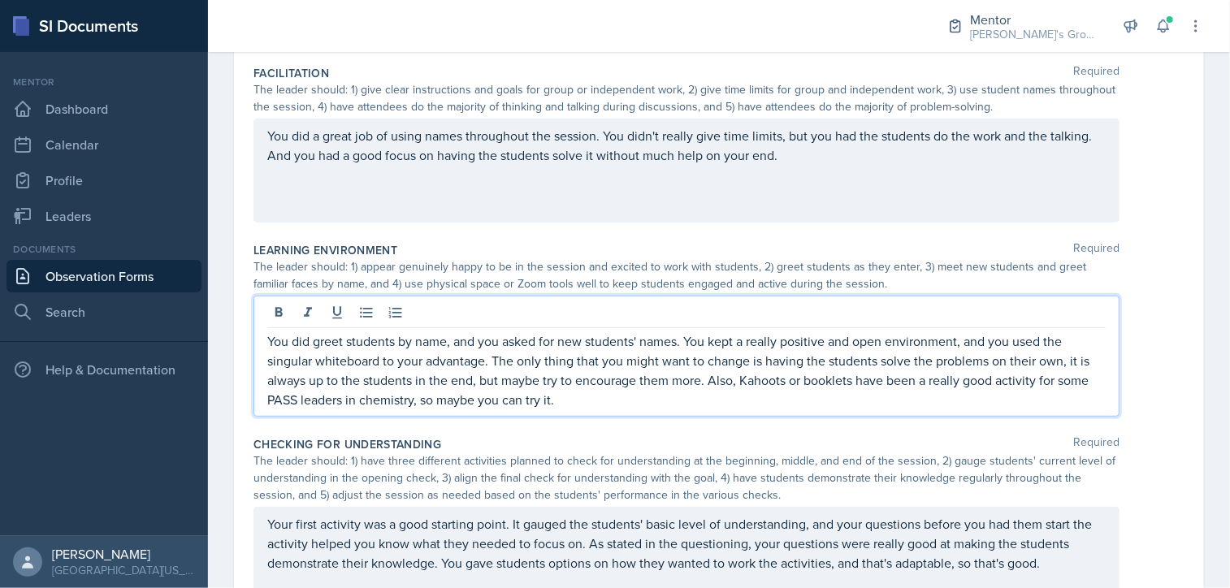
click at [832, 379] on p "You did greet students by name, and you asked for new students' names. You kept…" at bounding box center [686, 371] width 839 height 78
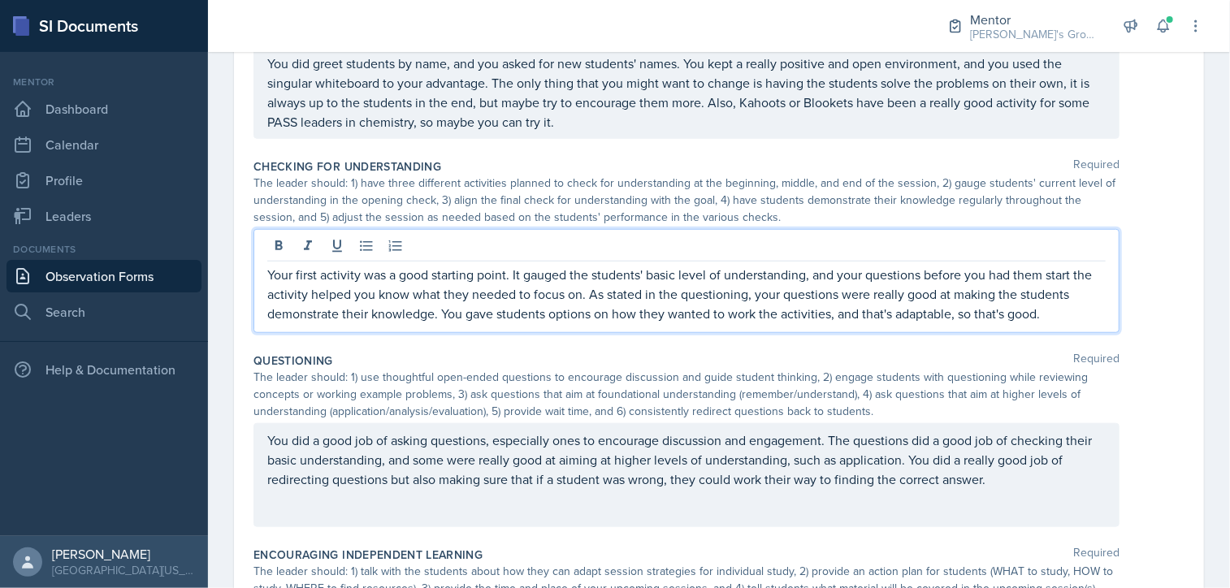
scroll to position [622, 0]
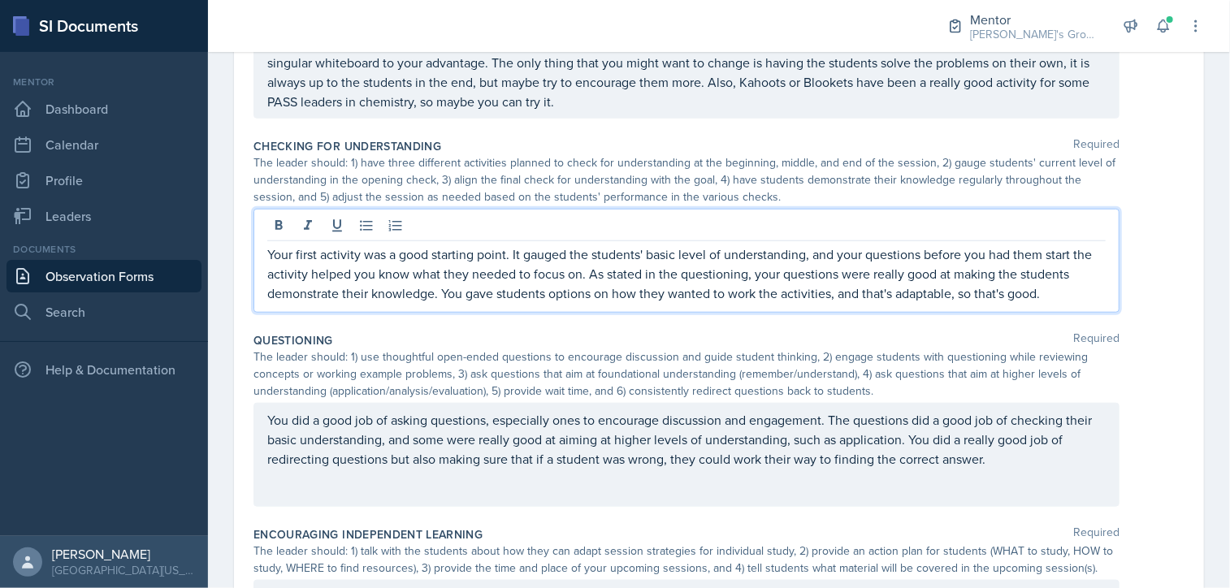
click at [1052, 280] on p "Your first activity was a good starting point. It gauged the students' basic le…" at bounding box center [686, 274] width 839 height 59
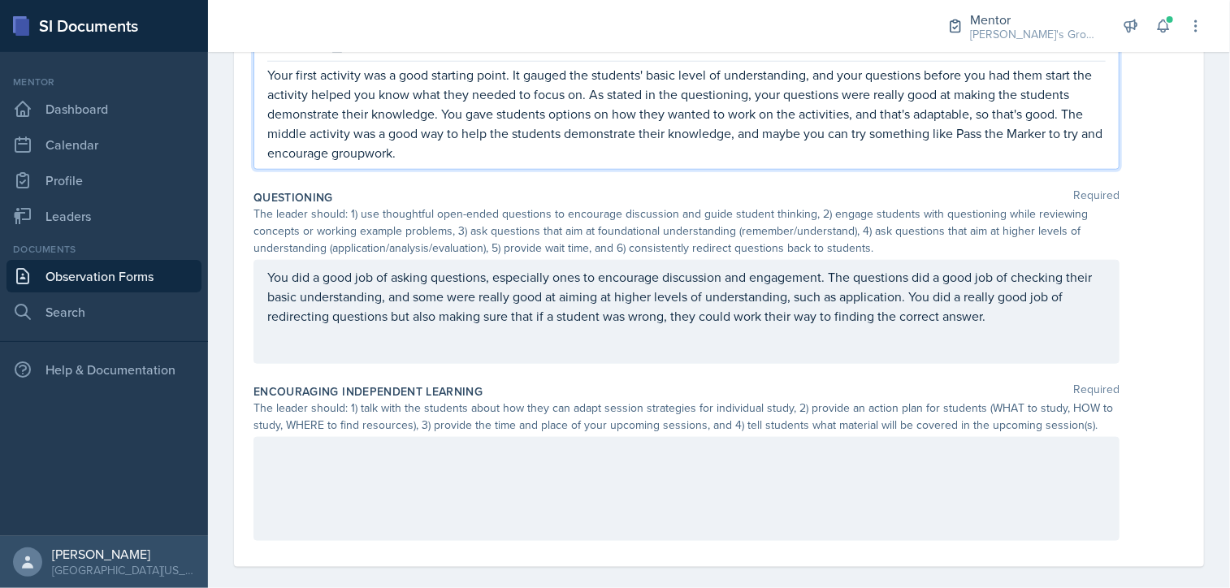
scroll to position [795, 0]
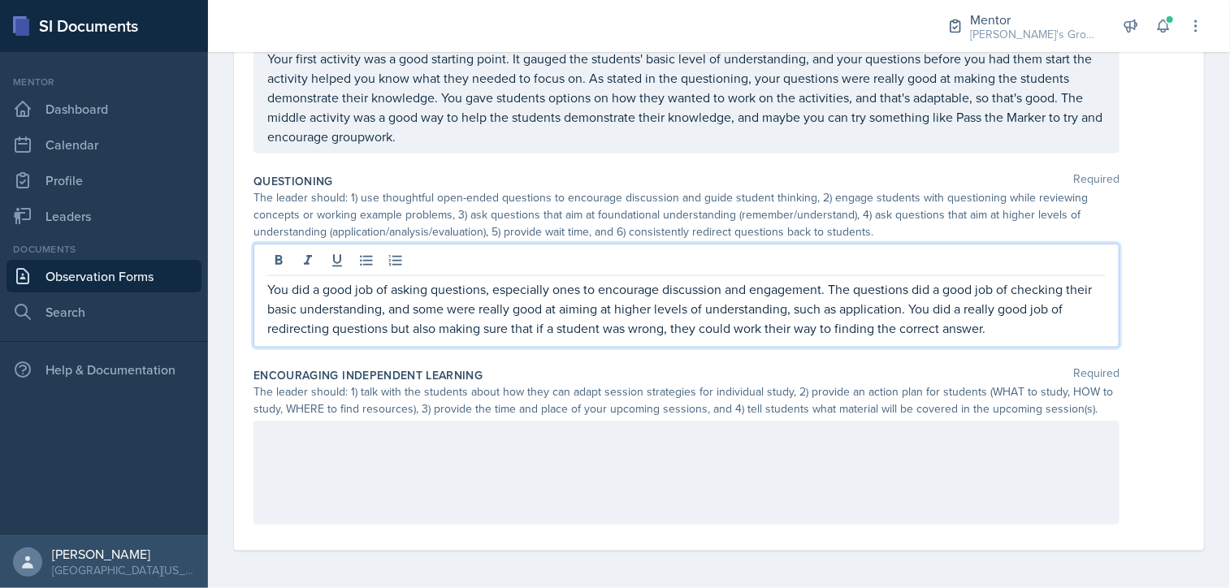
click at [1030, 318] on p "You did a good job of asking questions, especially ones to encourage discussion…" at bounding box center [686, 309] width 839 height 59
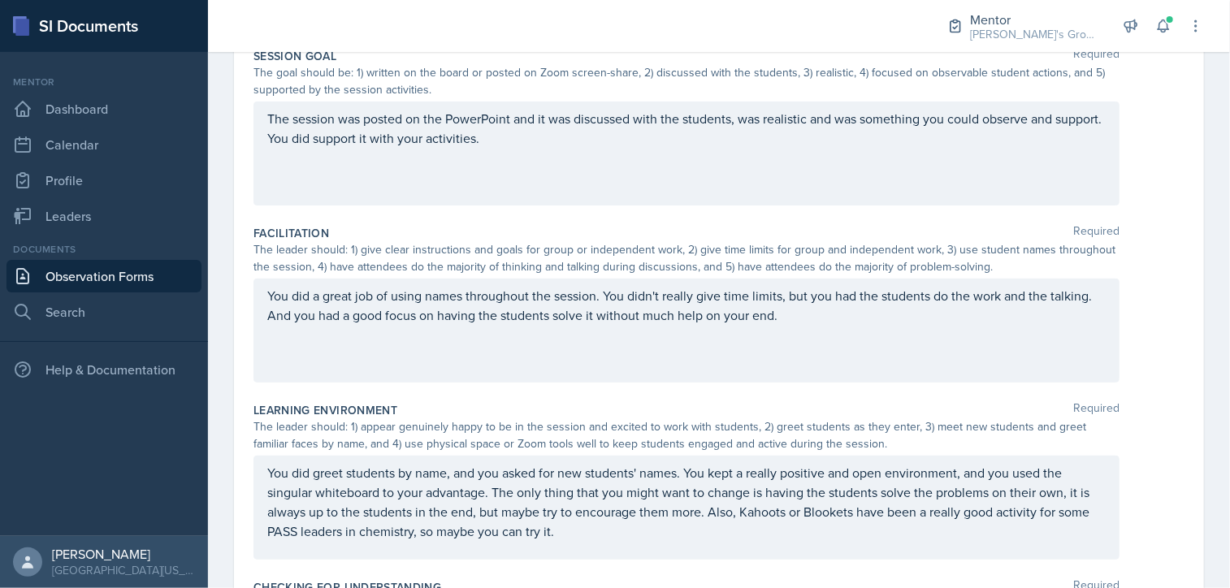
scroll to position [0, 0]
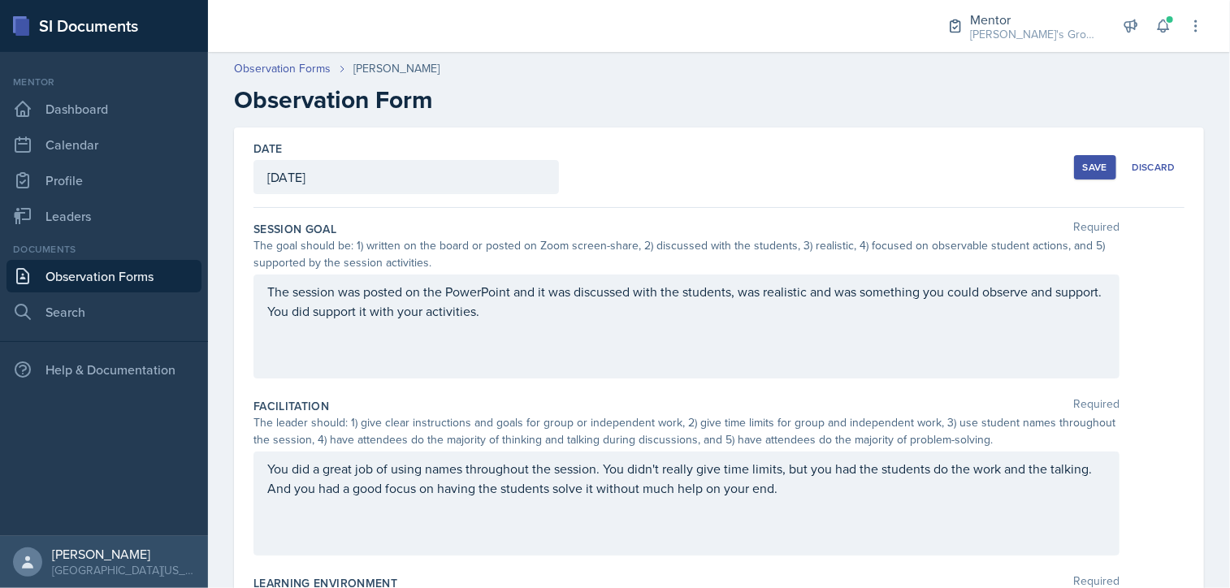
click at [1085, 167] on div "Save" at bounding box center [1095, 167] width 24 height 13
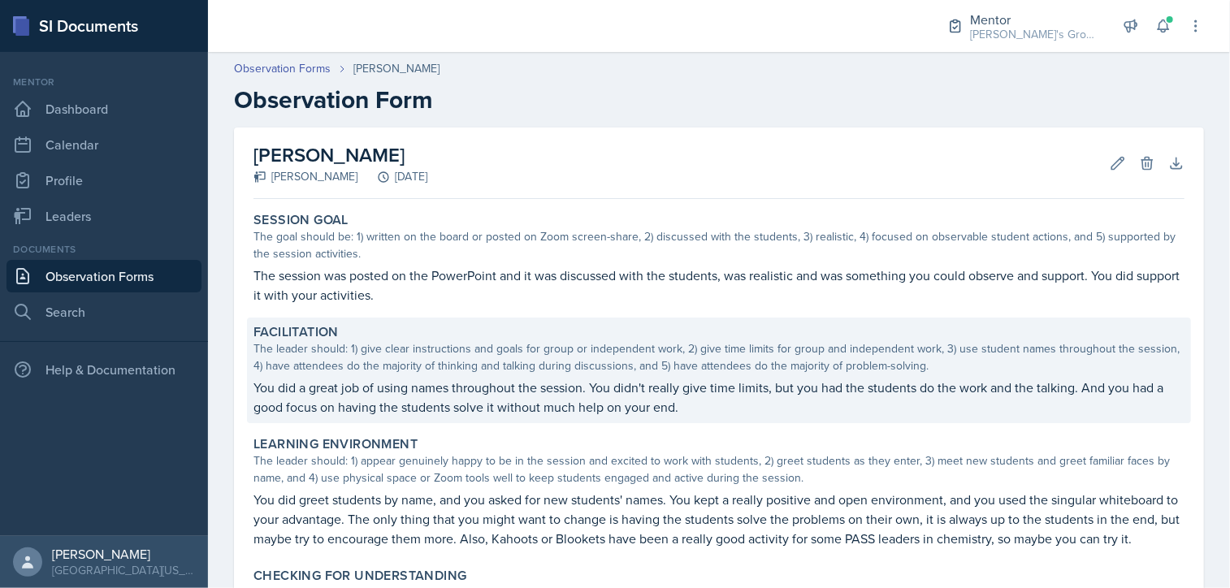
scroll to position [481, 0]
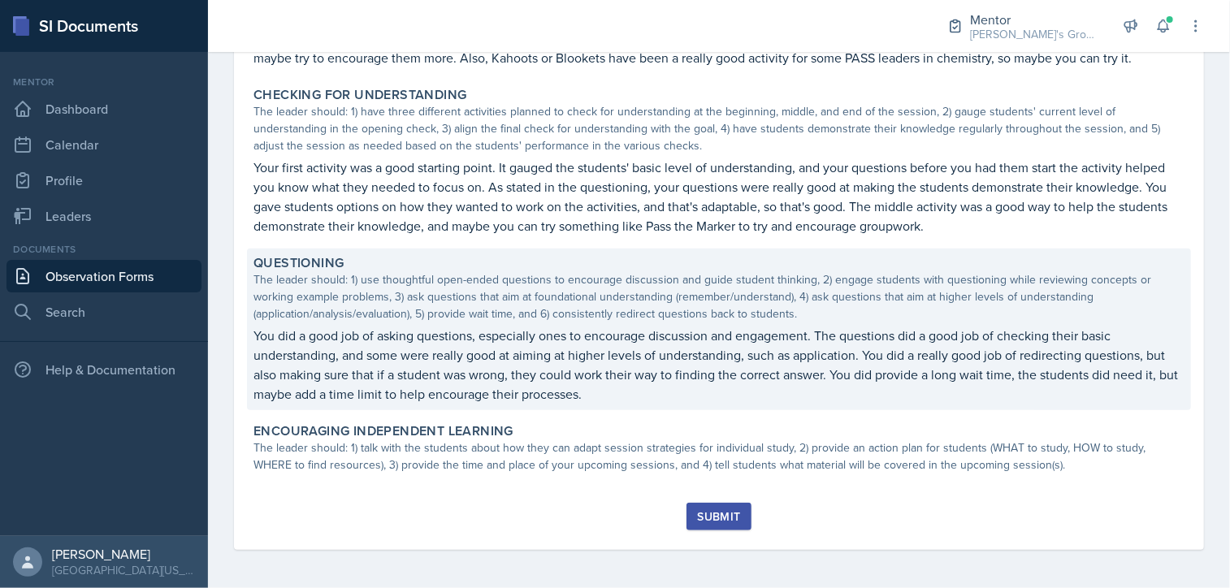
click at [576, 310] on div "The leader should: 1) use thoughtful open-ended questions to encourage discussi…" at bounding box center [719, 296] width 931 height 51
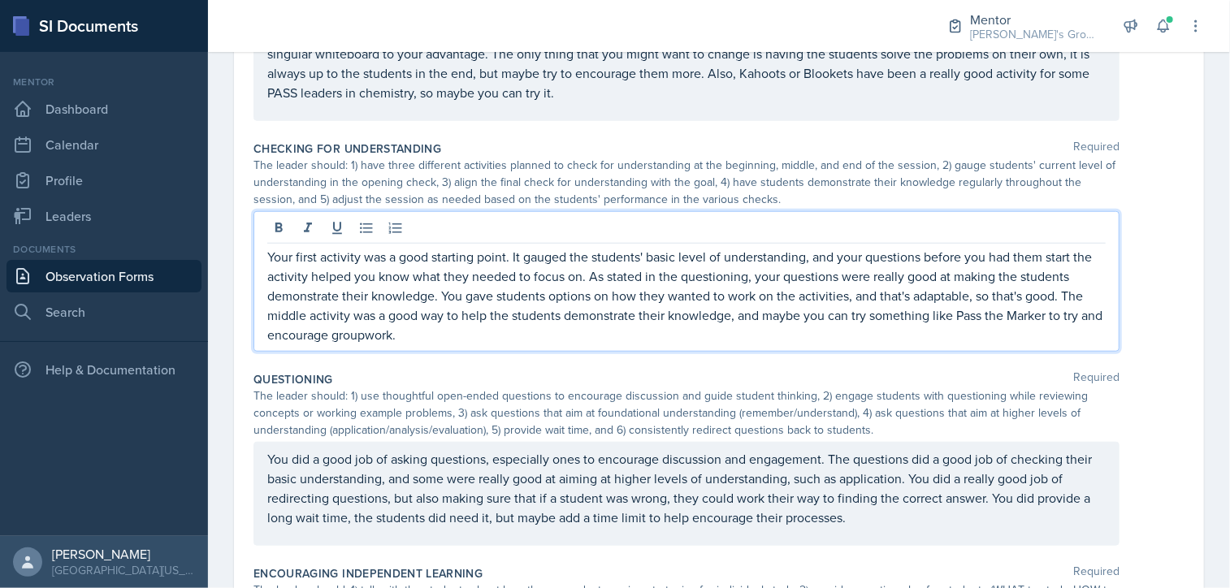
scroll to position [640, 0]
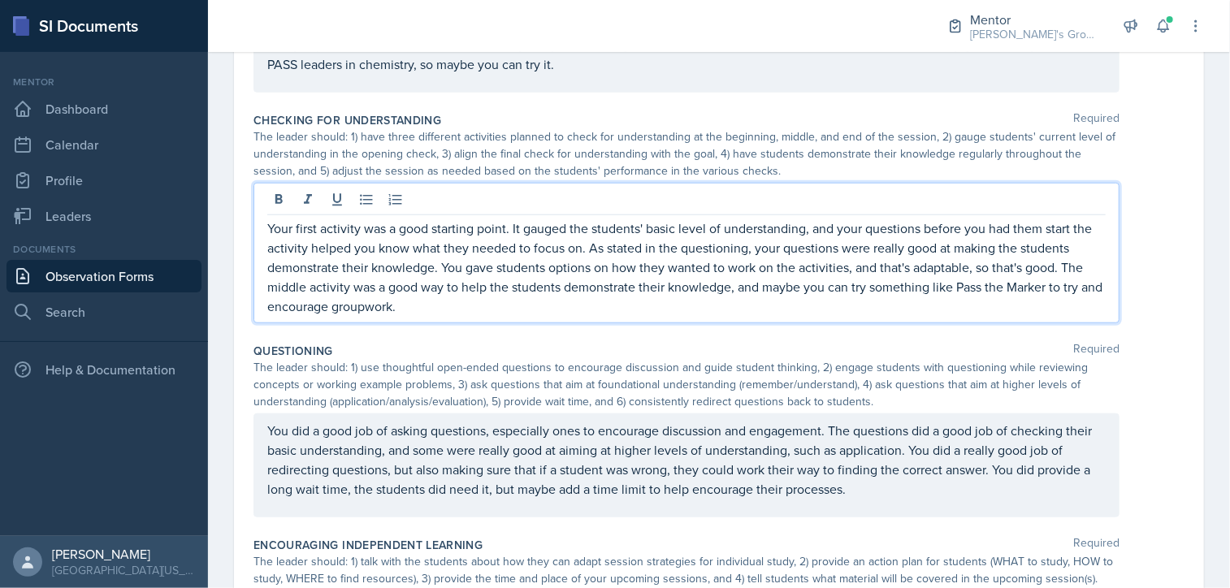
click at [461, 302] on p "Your first activity was a good starting point. It gauged the students' basic le…" at bounding box center [686, 268] width 839 height 98
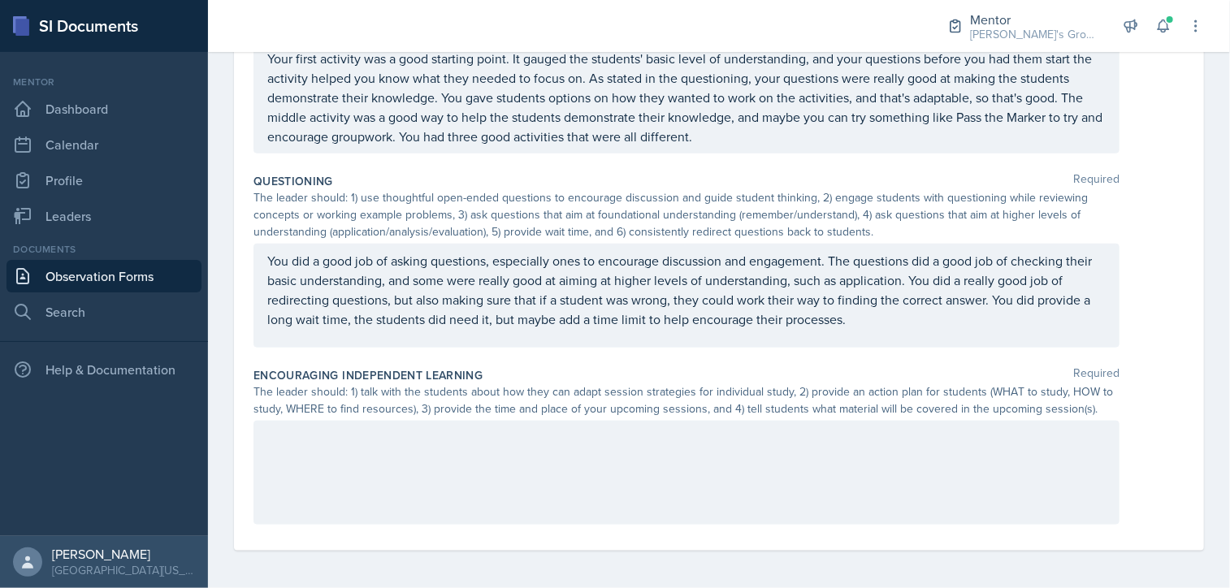
click at [381, 425] on div at bounding box center [687, 473] width 866 height 104
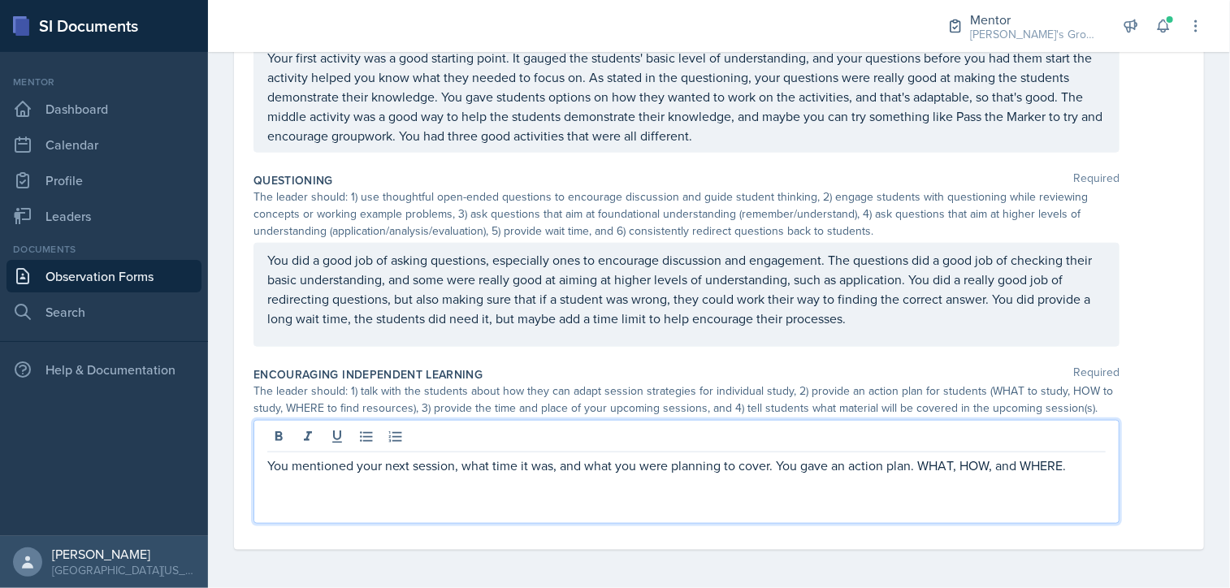
scroll to position [0, 0]
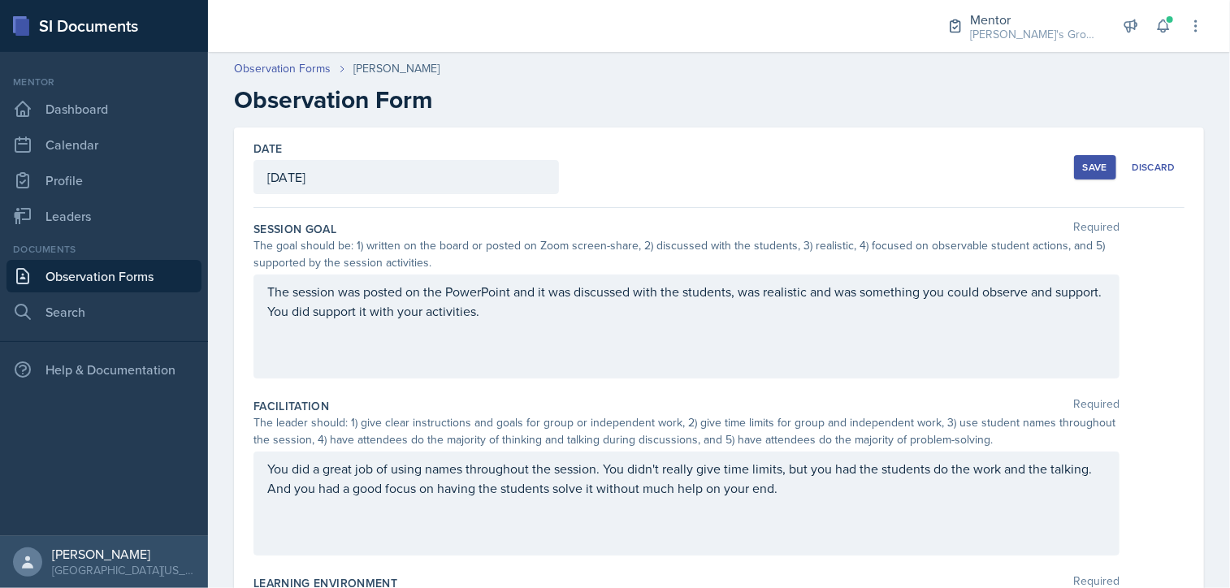
click at [1083, 163] on div "Save" at bounding box center [1095, 167] width 24 height 13
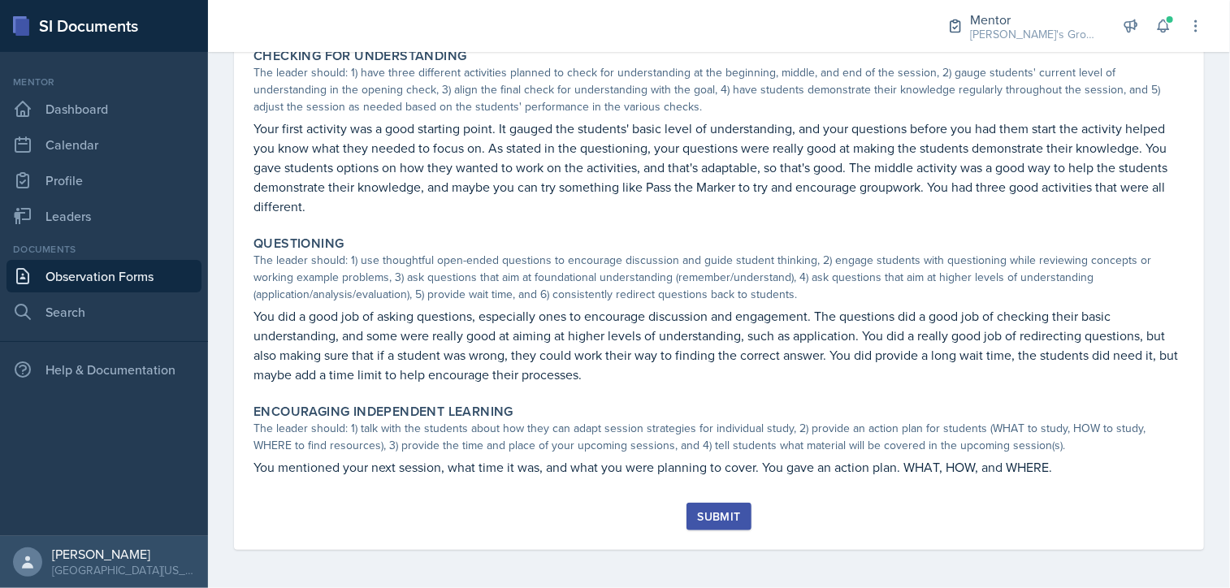
scroll to position [520, 0]
click at [694, 527] on button "Submit" at bounding box center [719, 517] width 64 height 28
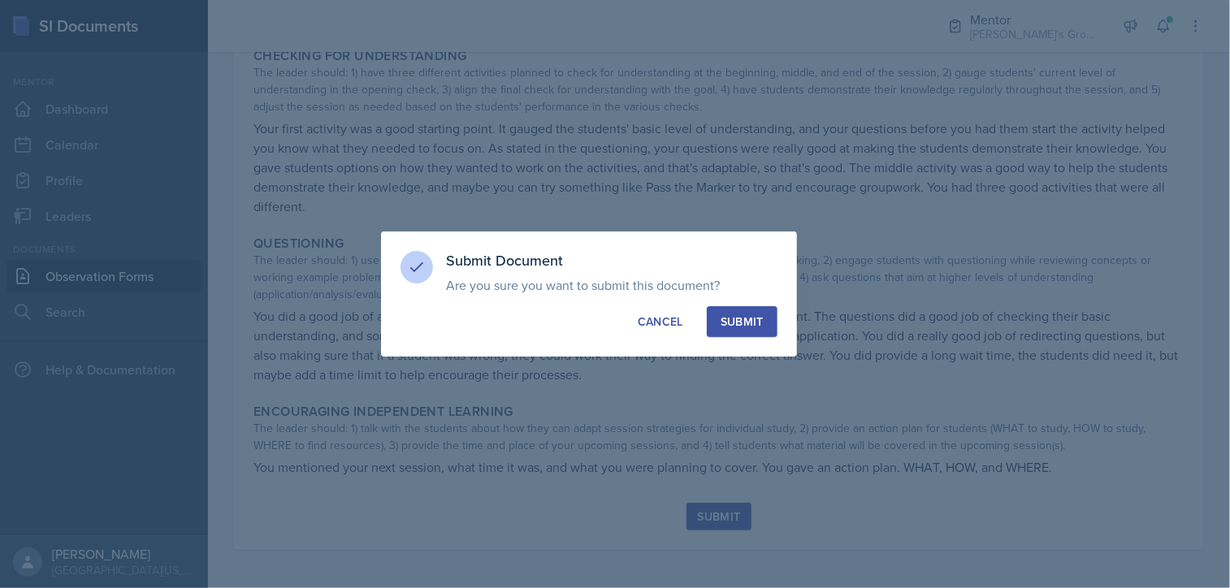
click at [755, 323] on div "Submit" at bounding box center [742, 322] width 43 height 16
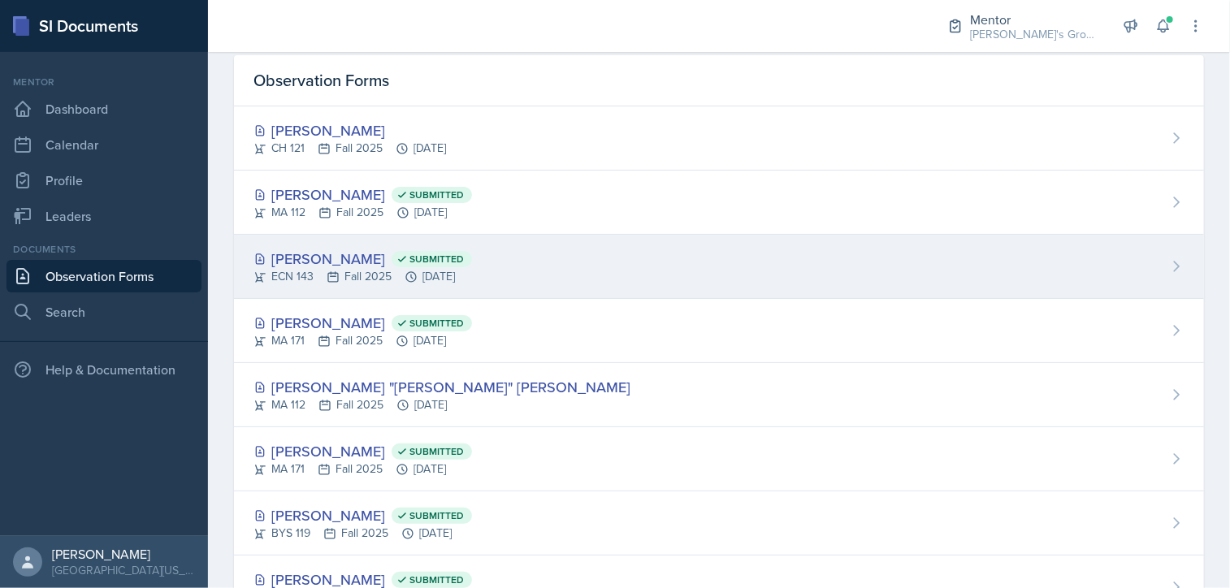
scroll to position [76, 0]
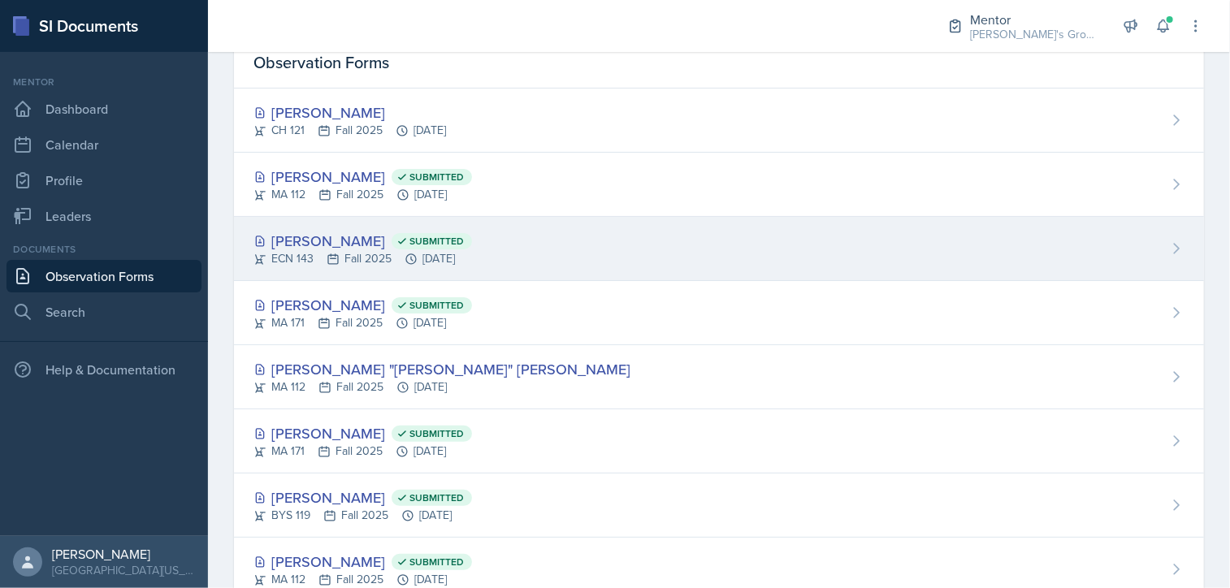
click at [472, 252] on div "ECN 143 Fall 2025 [DATE]" at bounding box center [363, 258] width 219 height 17
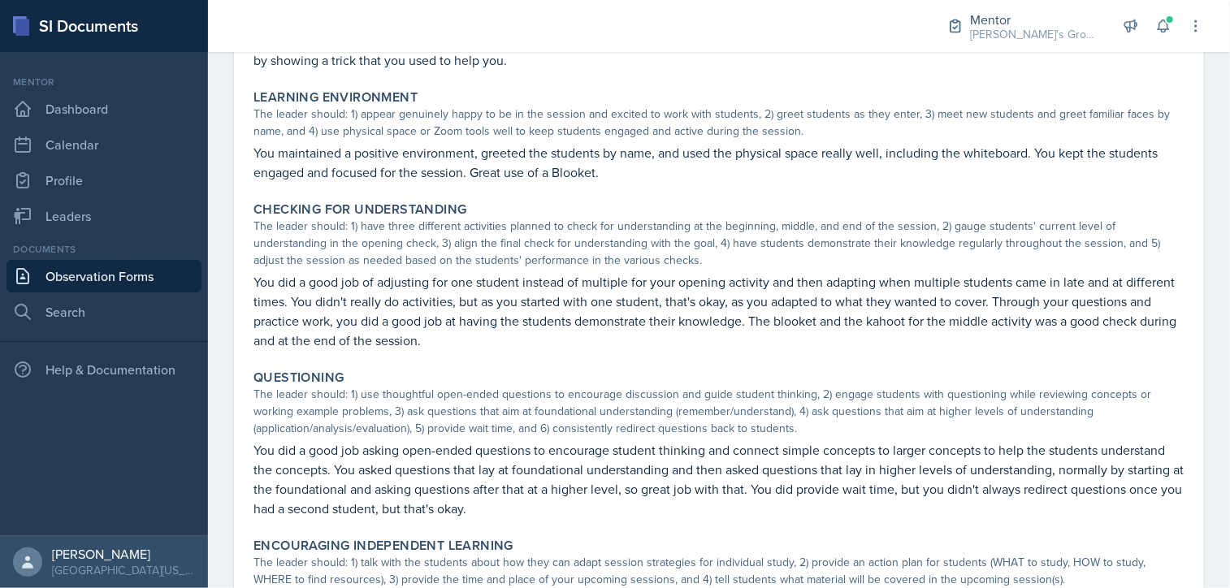
scroll to position [435, 0]
